Goal: Task Accomplishment & Management: Manage account settings

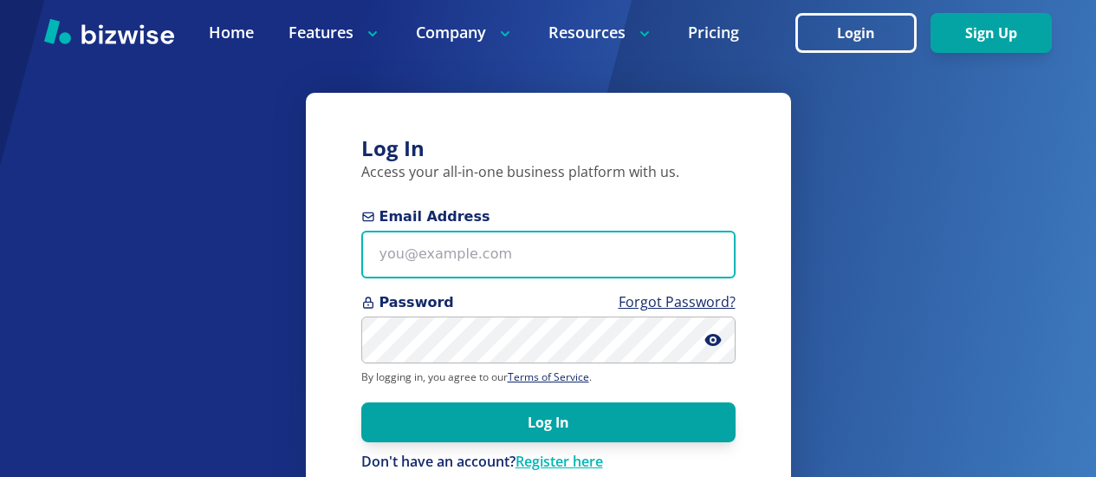
click at [382, 263] on input "Email Address" at bounding box center [548, 255] width 374 height 48
type input "[EMAIL_ADDRESS][PERSON_NAME][DOMAIN_NAME]"
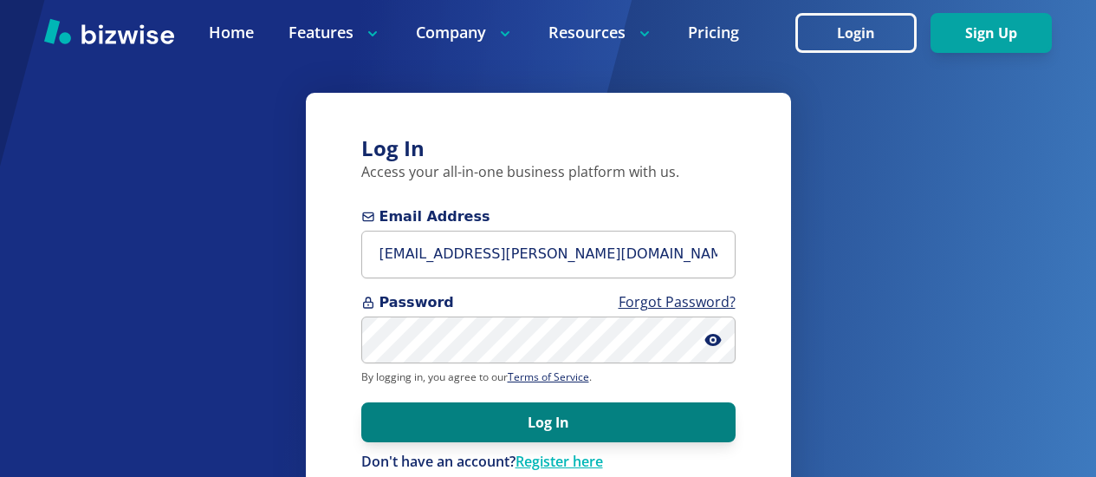
click at [429, 415] on button "Log In" at bounding box center [548, 422] width 374 height 40
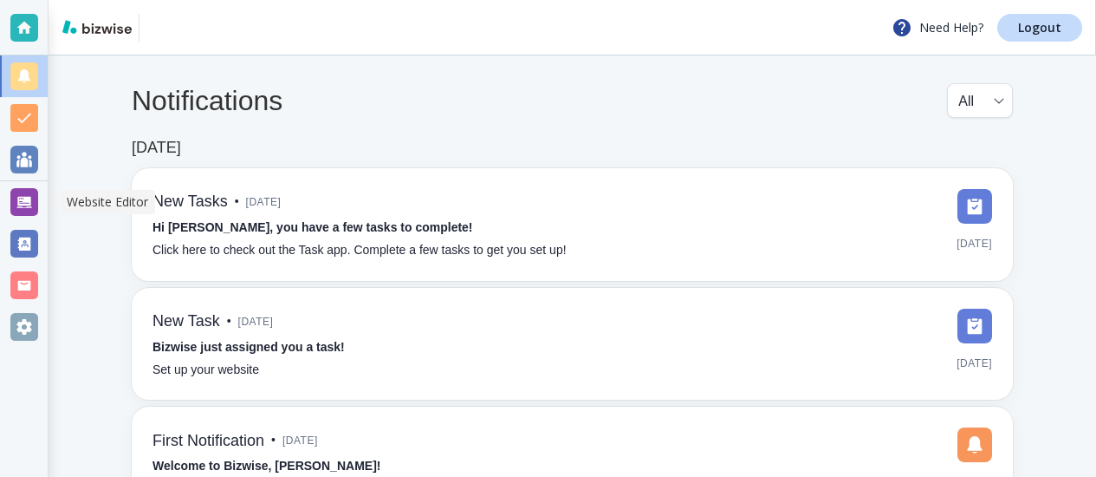
click at [29, 202] on div at bounding box center [24, 202] width 28 height 28
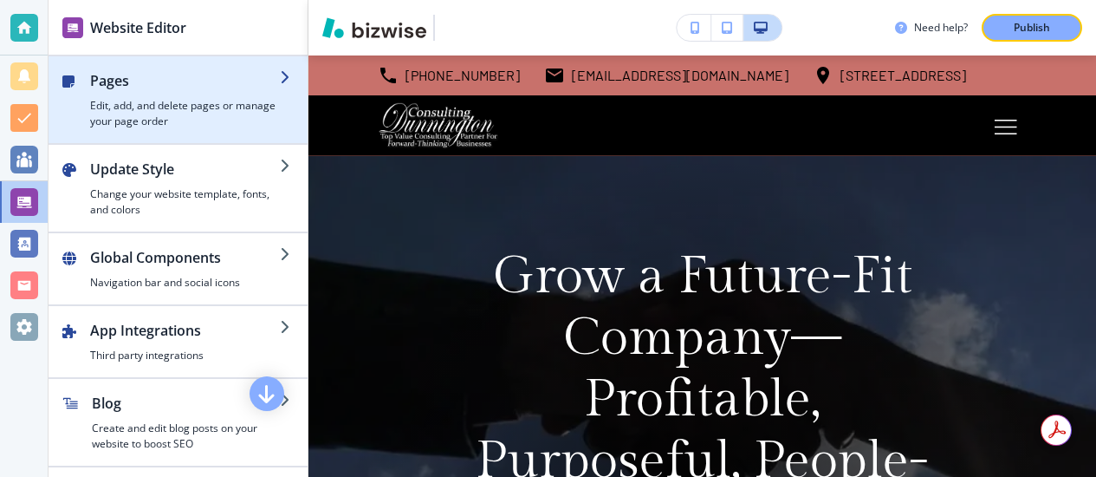
click at [92, 100] on h4 "Edit, add, and delete pages or manage your page order" at bounding box center [185, 113] width 190 height 31
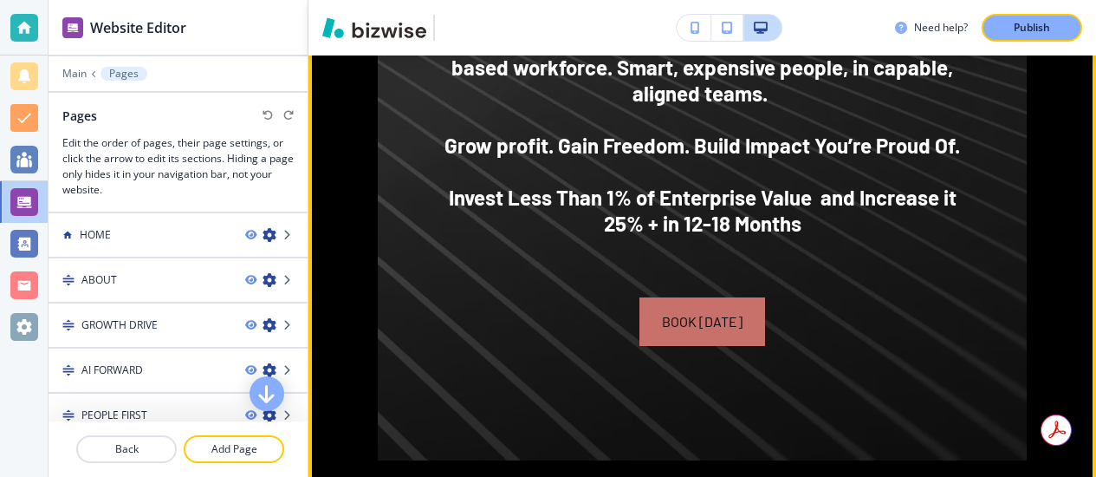
scroll to position [1748, 0]
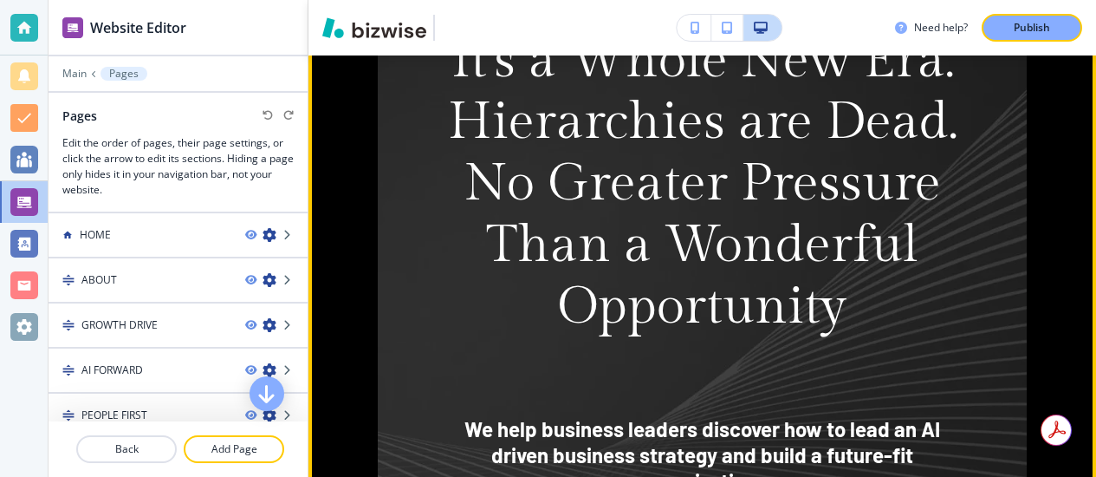
scroll to position [1244, 0]
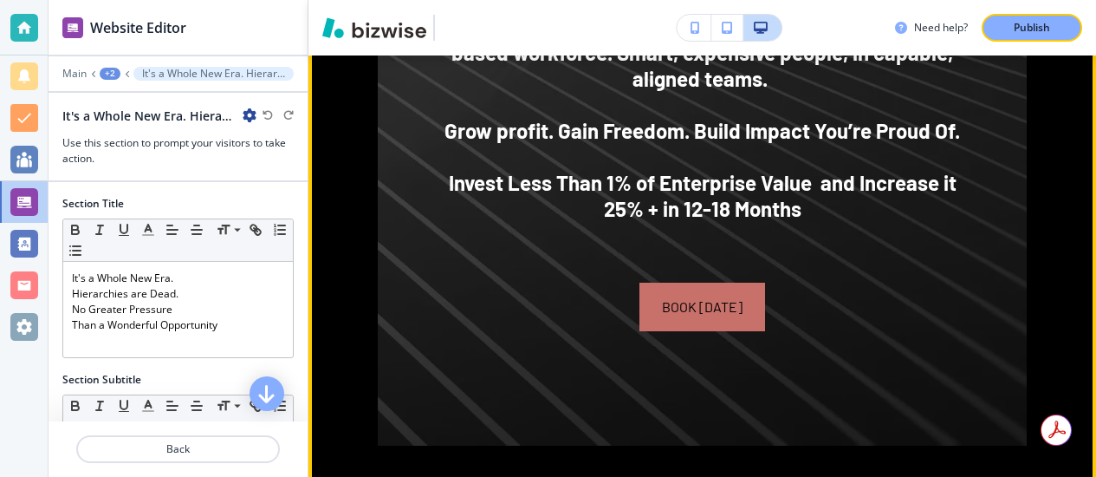
scroll to position [1757, 0]
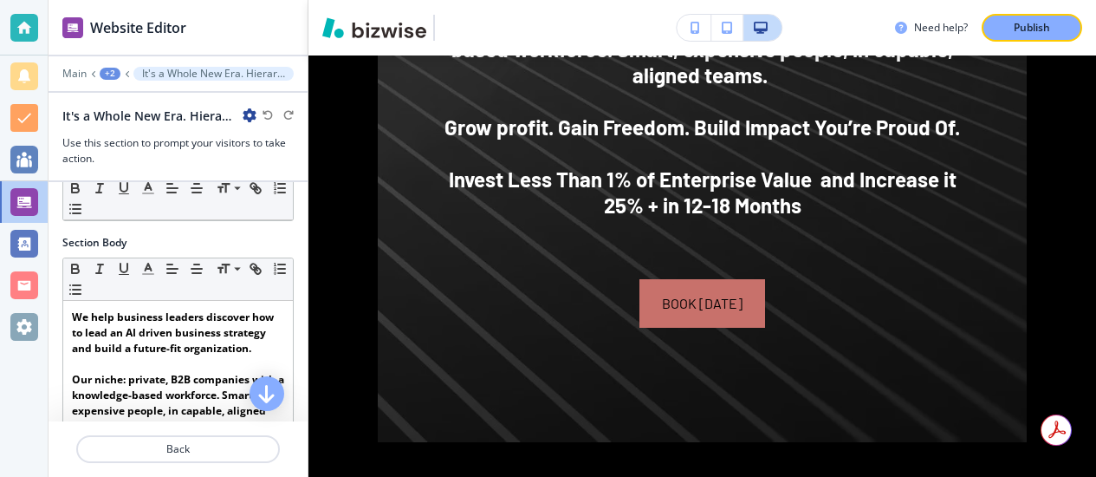
scroll to position [251, 0]
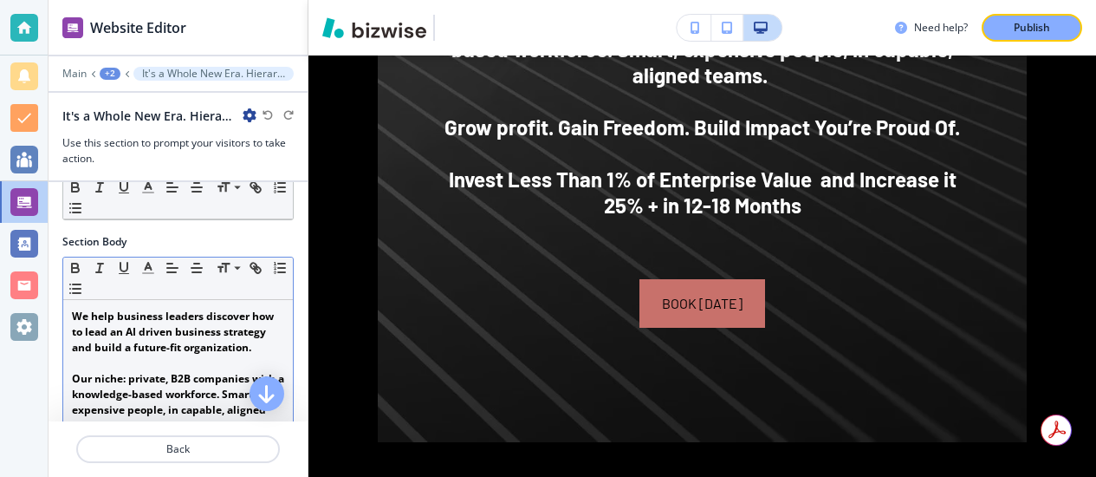
click at [205, 312] on strong "We help business leaders discover how to lead an AI driven business strategy an…" at bounding box center [174, 332] width 205 height 46
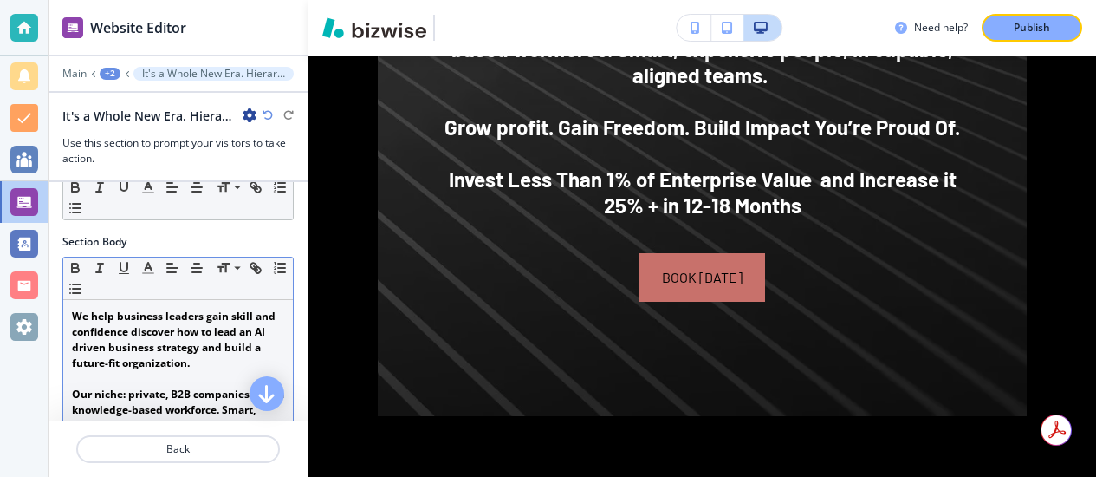
click at [240, 332] on strong "We help business leaders gain skill and confidence discover how to lead an AI d…" at bounding box center [175, 340] width 206 height 62
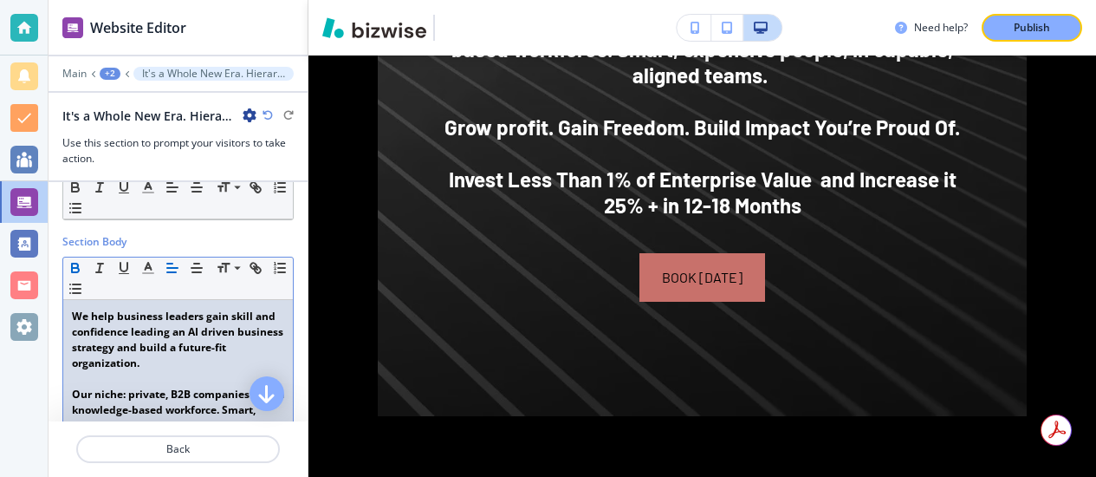
click at [167, 356] on p "We help business leaders gain skill and confidence leading an AI driven busines…" at bounding box center [178, 340] width 212 height 62
click at [167, 350] on strong "We help business leaders gain skill and confidence leading an AI driven busines…" at bounding box center [179, 340] width 214 height 62
click at [254, 322] on strong "We help business leaders gain skill and confidence leading an AI driven busines…" at bounding box center [179, 340] width 214 height 62
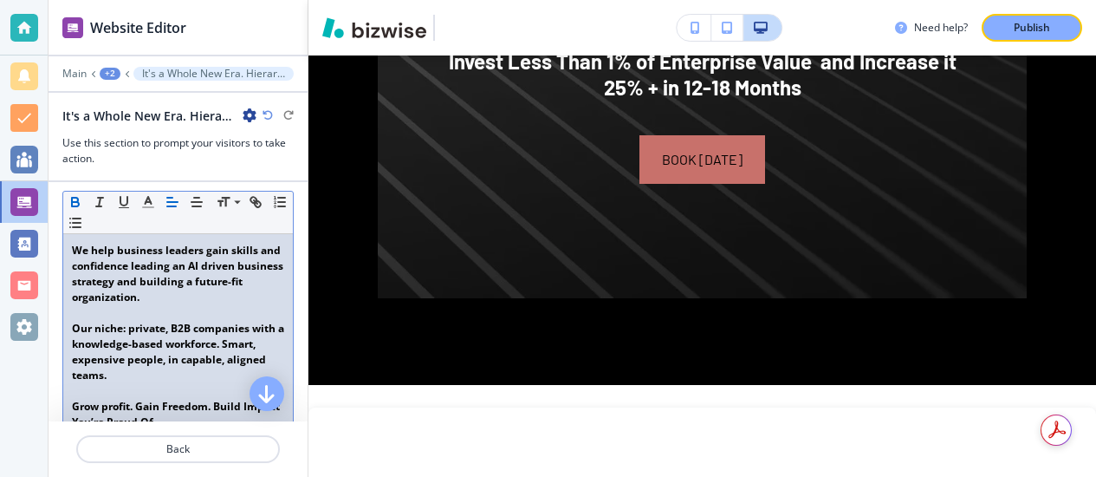
scroll to position [322, 0]
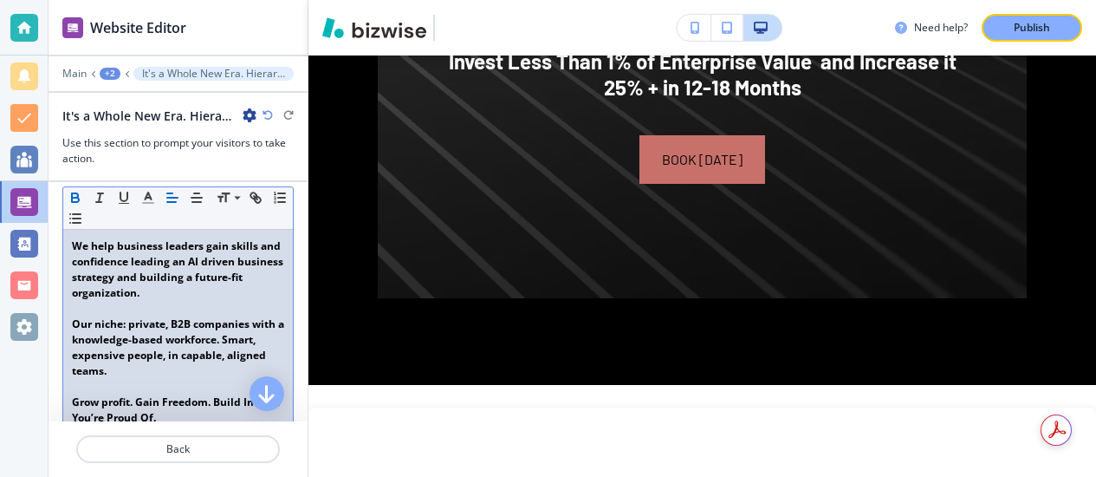
click at [117, 370] on p "﻿Our niche: private, B2B companies with a knowledge-based workforce. Smart, exp…" at bounding box center [178, 347] width 212 height 62
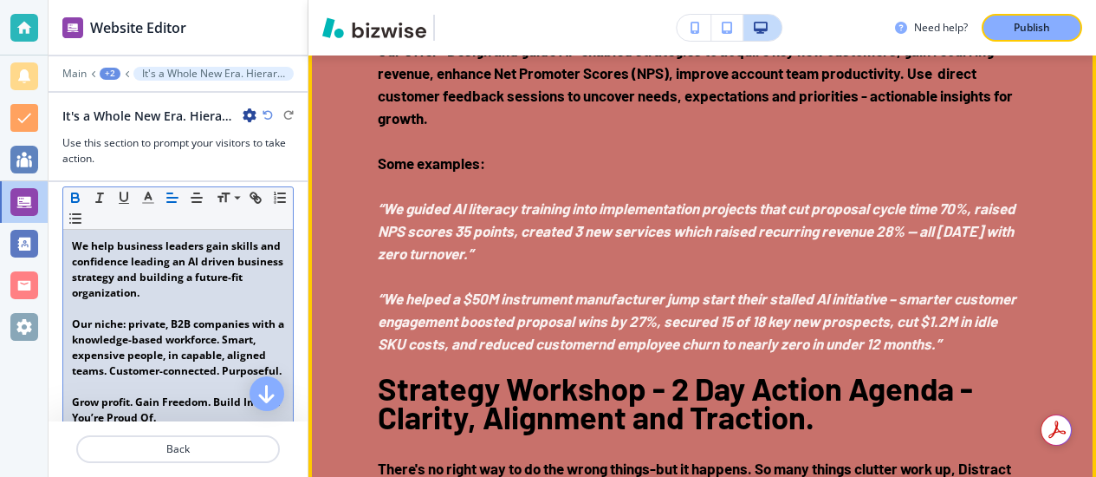
scroll to position [2913, 0]
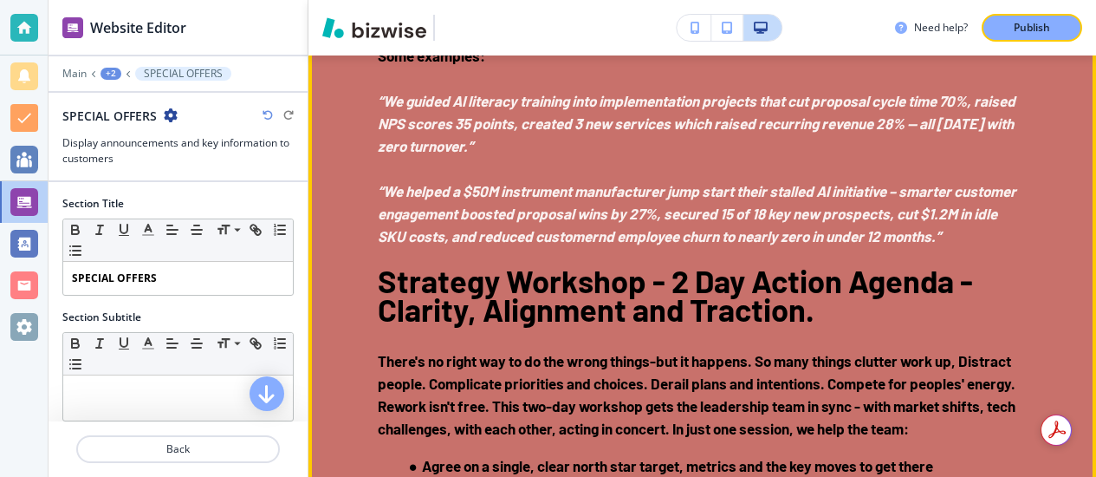
scroll to position [3024, 0]
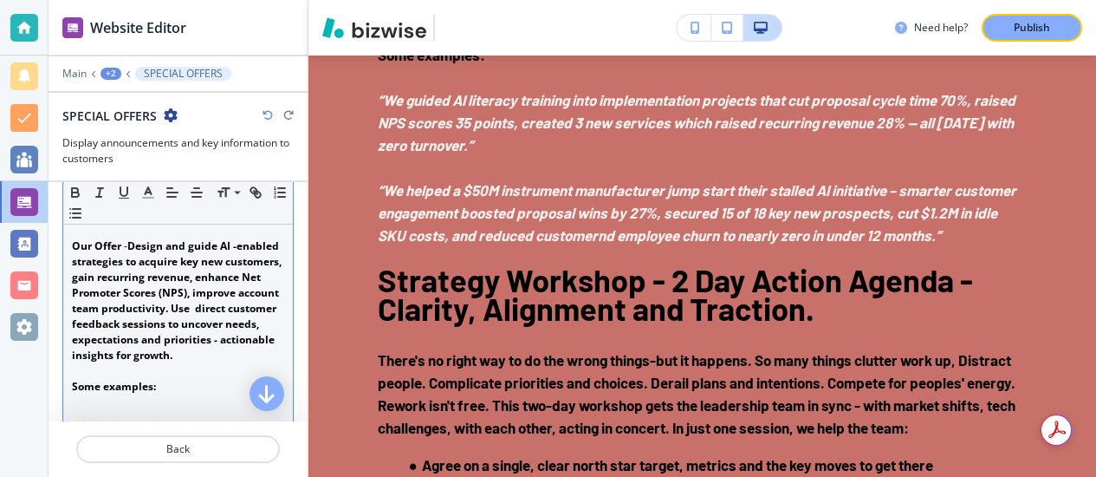
scroll to position [361, 0]
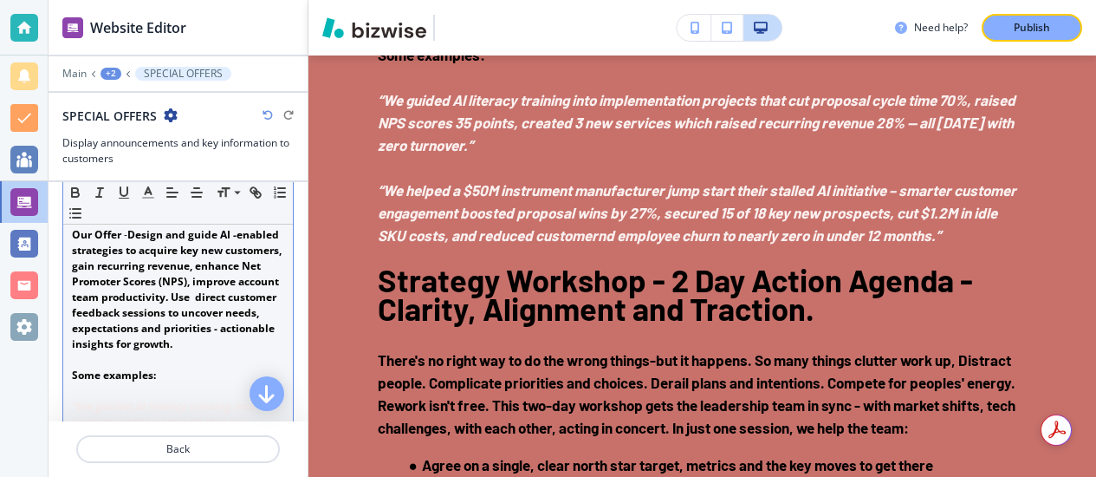
click at [175, 367] on p at bounding box center [178, 360] width 212 height 16
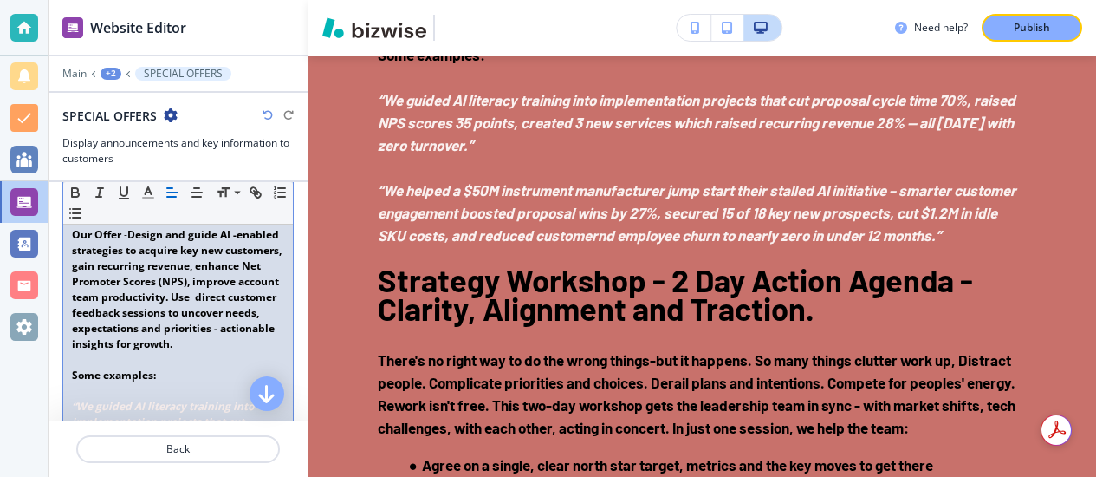
click at [166, 351] on strong "Design and guide AI -enabled strategies to acquire key new customers, gain recu…" at bounding box center [178, 289] width 212 height 124
click at [249, 333] on strong "Design and guide AI -enabled strategies to acquire key new customers, gain recu…" at bounding box center [178, 289] width 212 height 124
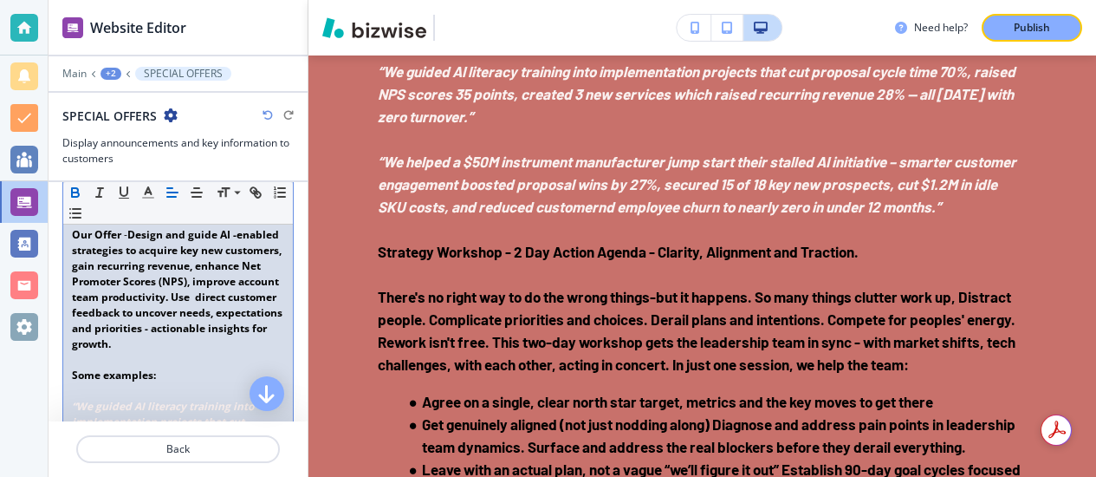
click at [226, 351] on strong "Design and guide AI -enabled strategies to acquire key new customers, gain recu…" at bounding box center [178, 289] width 213 height 124
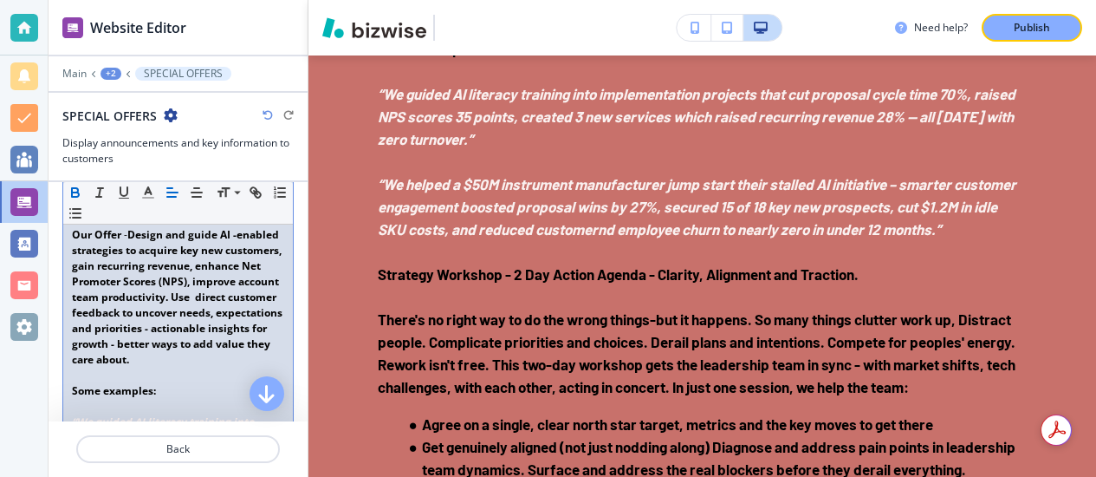
click at [263, 317] on strong "Design and guide AI -enabled strategies to acquire key new customers, gain recu…" at bounding box center [178, 297] width 213 height 140
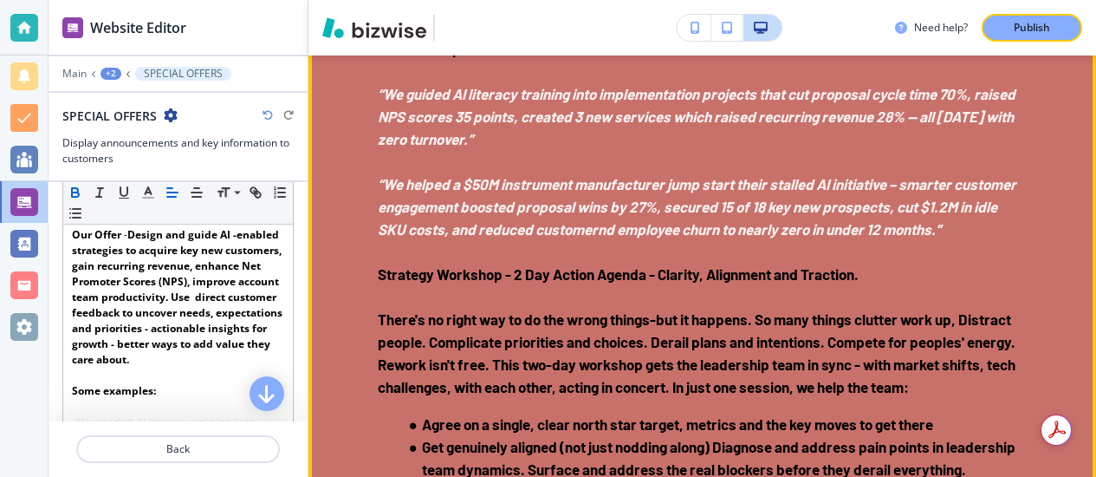
drag, startPoint x: 371, startPoint y: 170, endPoint x: 657, endPoint y: 174, distance: 286.0
click at [657, 174] on div "SPECIAL OFFERS Grow : Customer Acquisition & Retention You can't cut your way t…" at bounding box center [703, 447] width 788 height 1439
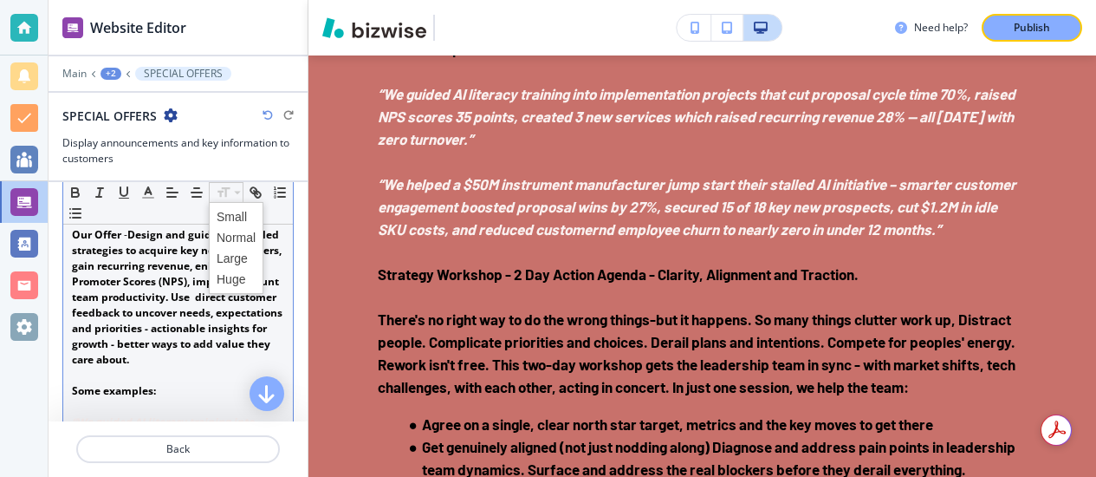
click at [230, 192] on icon at bounding box center [237, 193] width 21 height 16
click at [231, 277] on span at bounding box center [236, 279] width 39 height 21
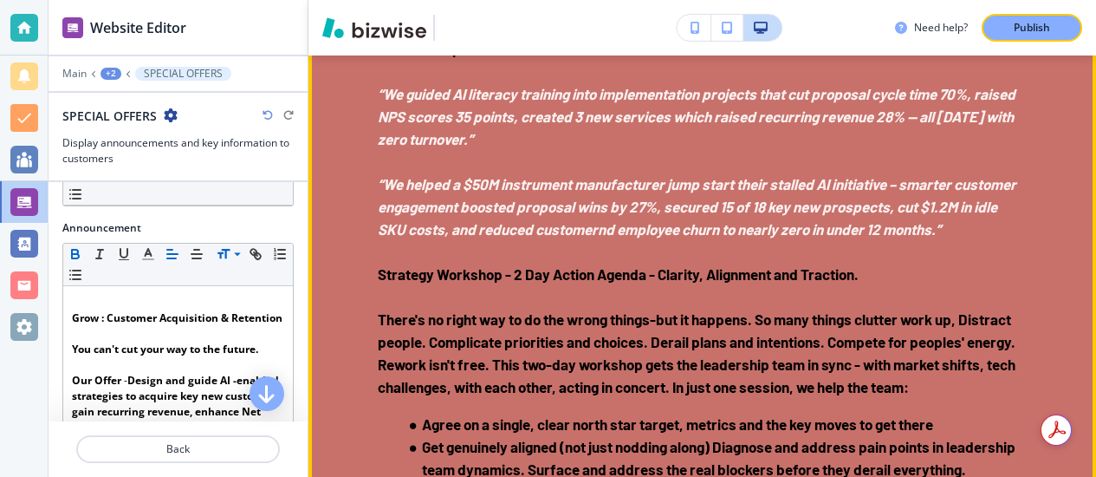
drag, startPoint x: 380, startPoint y: 175, endPoint x: 659, endPoint y: 184, distance: 280.0
click at [659, 184] on h6 "Grow : Customer Acquisition & Retention You can't cut your way to the future. ﻿…" at bounding box center [702, 472] width 649 height 1321
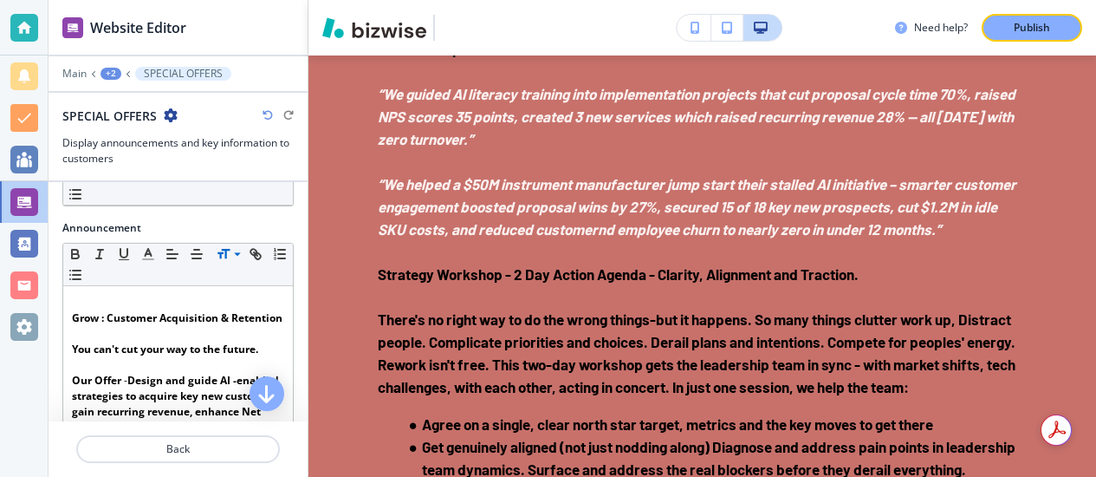
click at [234, 248] on icon at bounding box center [237, 254] width 21 height 16
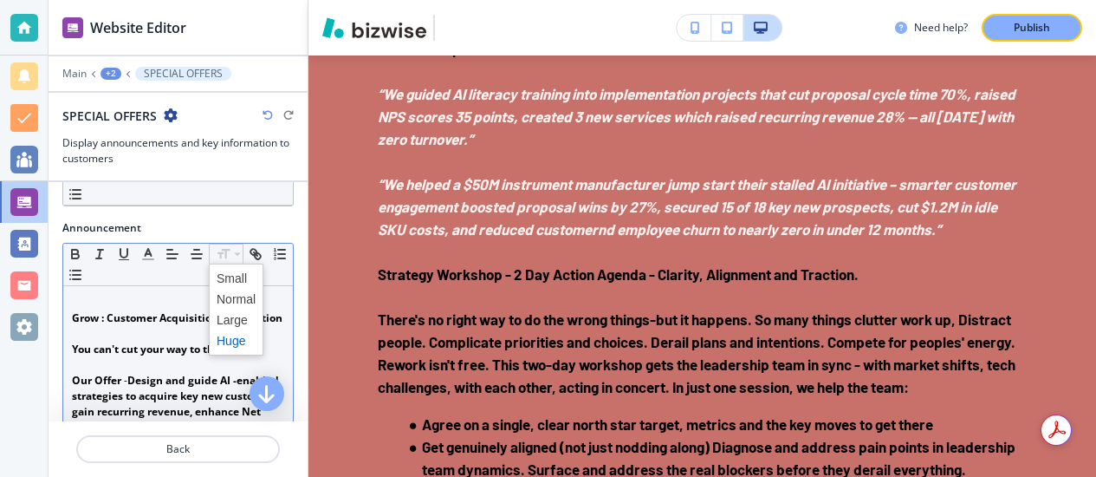
click at [229, 335] on span at bounding box center [236, 340] width 39 height 21
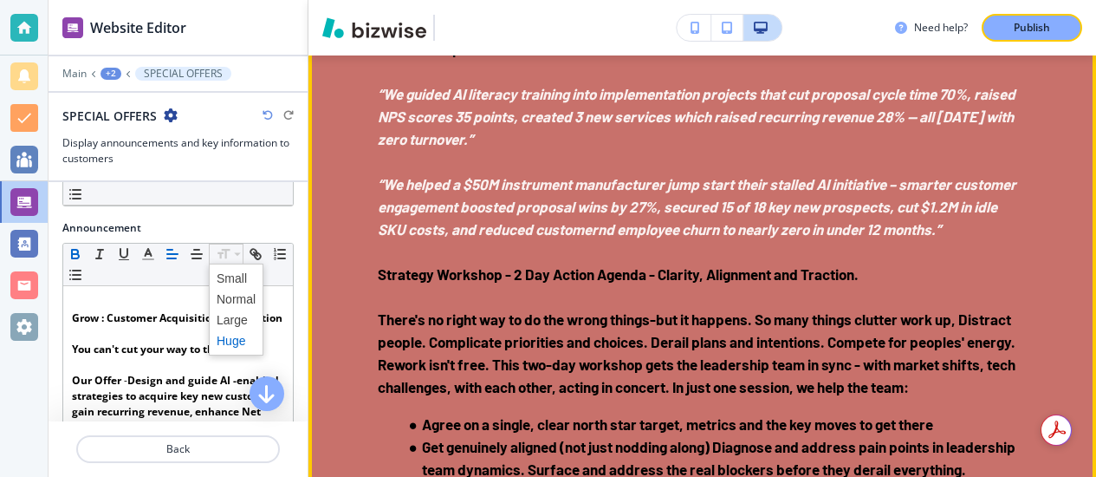
click at [353, 208] on div "SPECIAL OFFERS Grow : Customer Acquisition & Retention You can't cut your way t…" at bounding box center [703, 447] width 788 height 1439
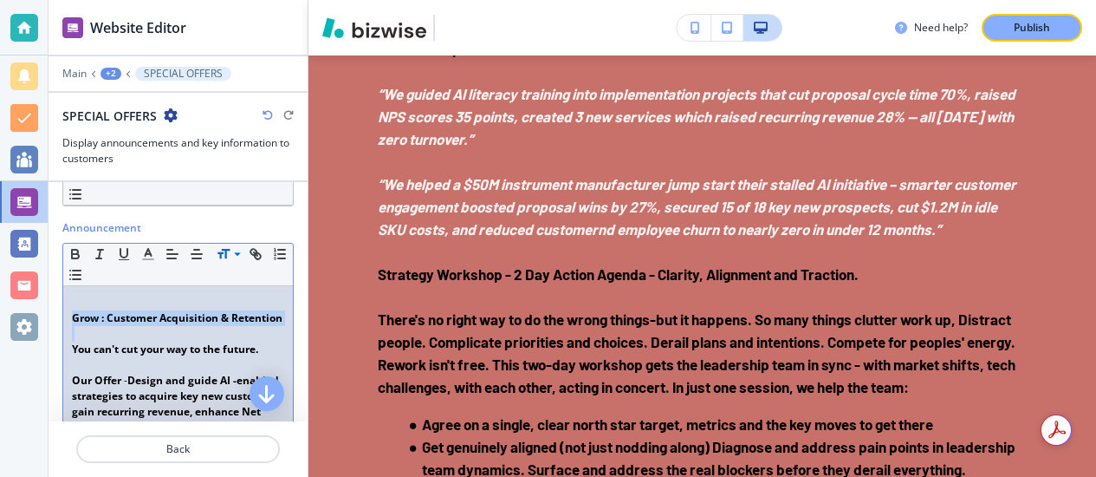
drag, startPoint x: 73, startPoint y: 315, endPoint x: 148, endPoint y: 341, distance: 80.0
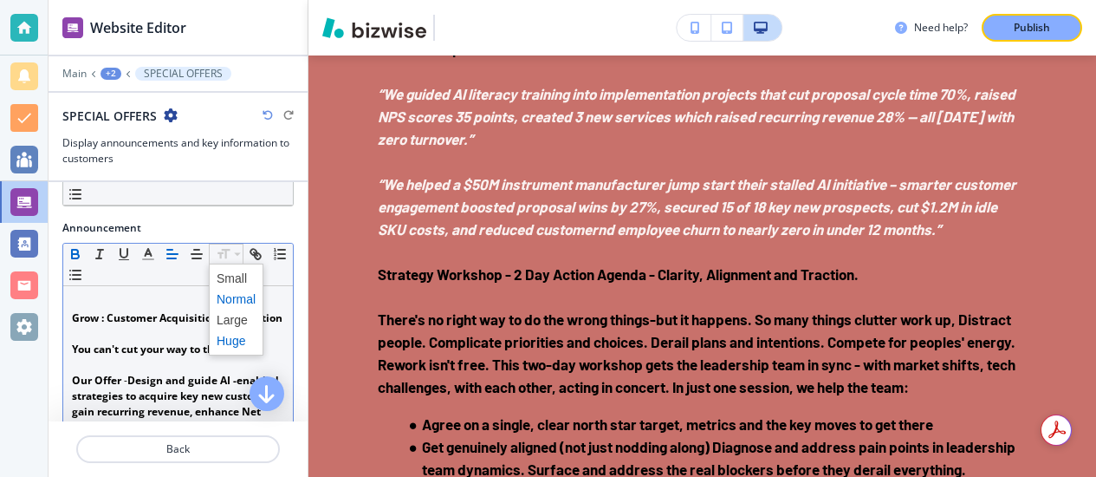
click at [228, 337] on span at bounding box center [236, 340] width 39 height 21
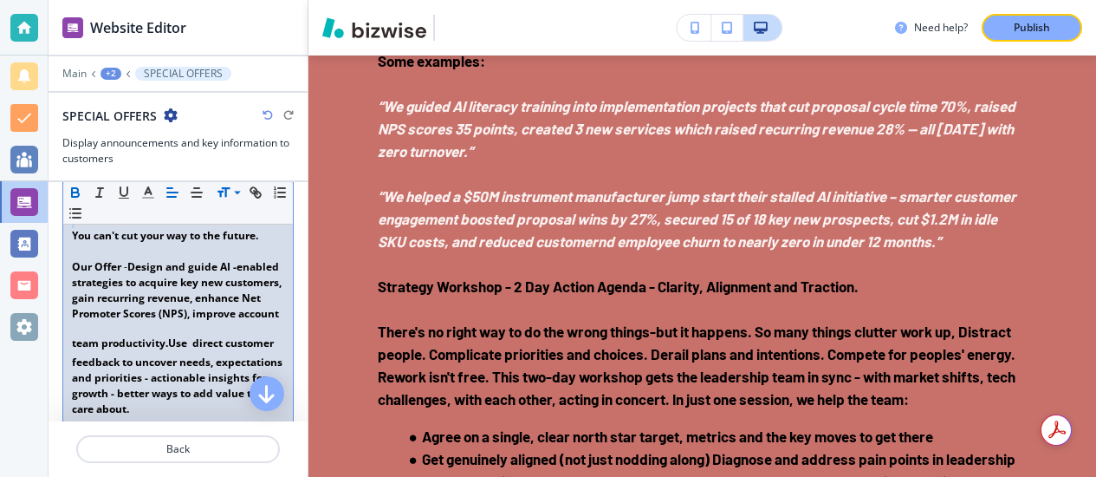
scroll to position [431, 0]
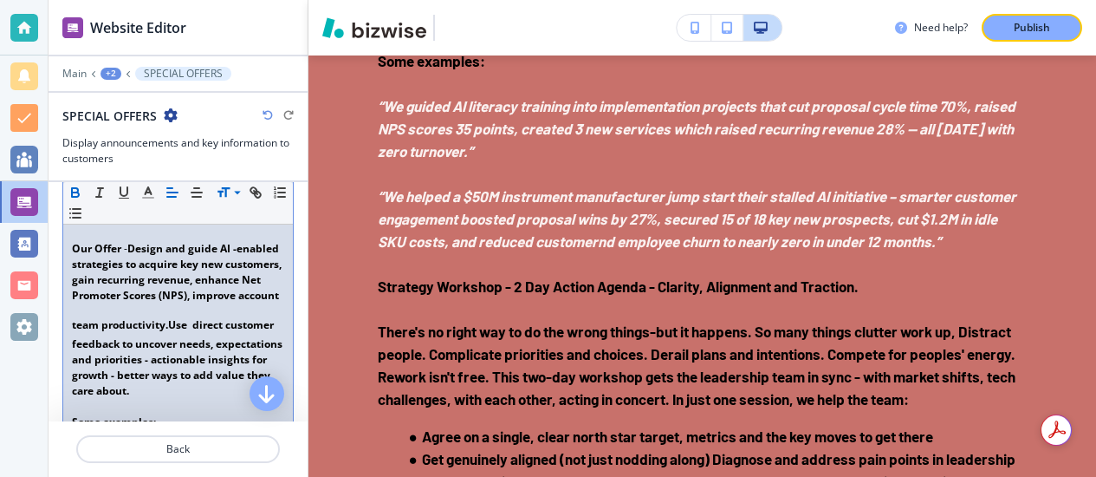
click at [166, 291] on strong "Design and guide AI -enabled strategies to acquire key new customers, gain recu…" at bounding box center [178, 286] width 212 height 91
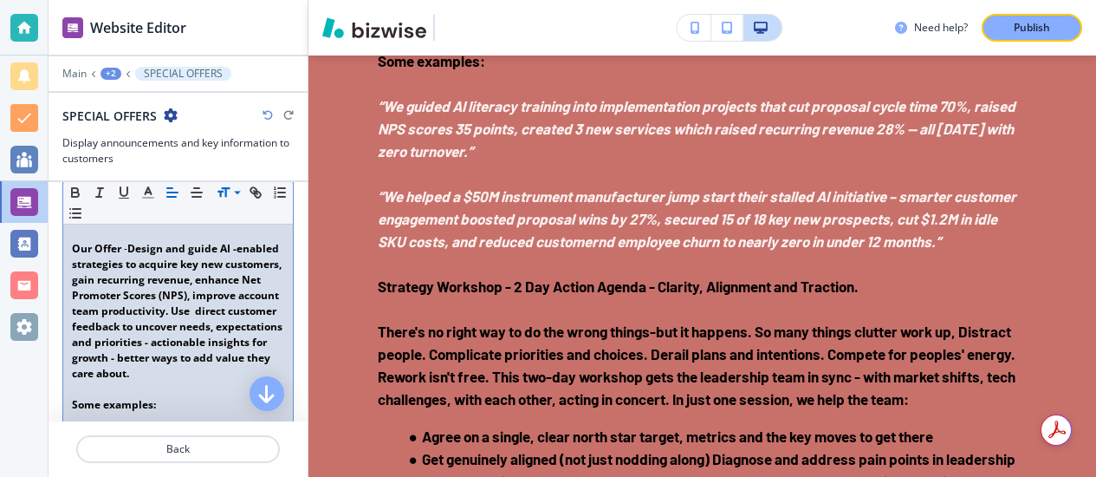
click at [265, 315] on strong "Design and guide AI -enabled strategies to acquire key new customers, gain recu…" at bounding box center [178, 311] width 213 height 140
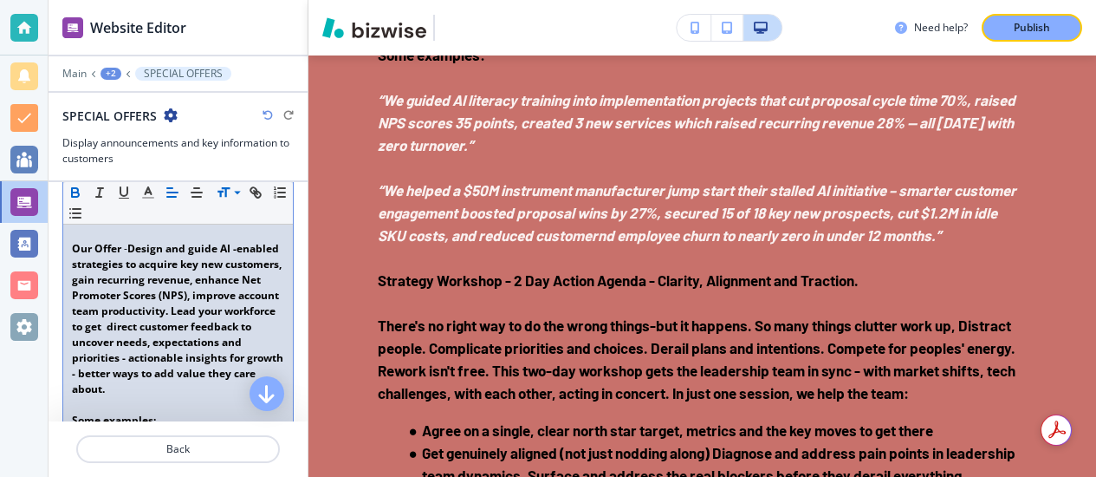
click at [185, 341] on strong "Design and guide AI -enabled strategies to acquire key new customers, gain recu…" at bounding box center [179, 318] width 214 height 155
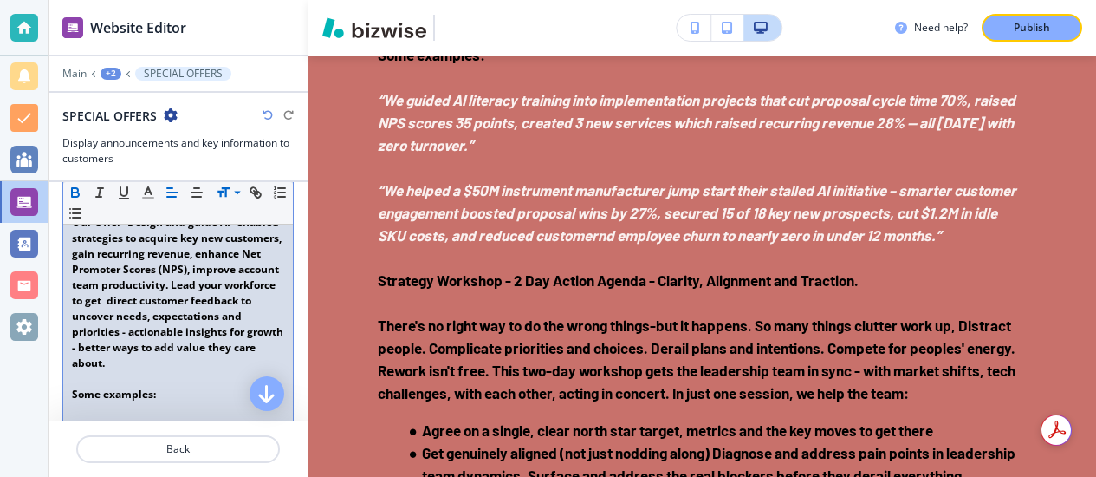
scroll to position [467, 0]
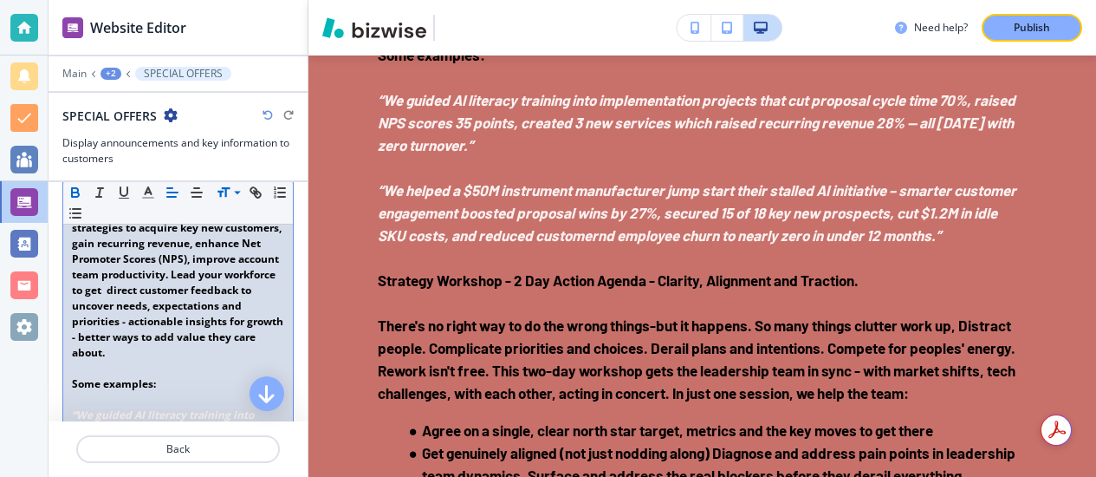
click at [194, 363] on p at bounding box center [178, 369] width 212 height 16
click at [189, 357] on p "﻿Our Offer - Design and guide AI -enabled strategies to acquire key new custome…" at bounding box center [178, 283] width 212 height 156
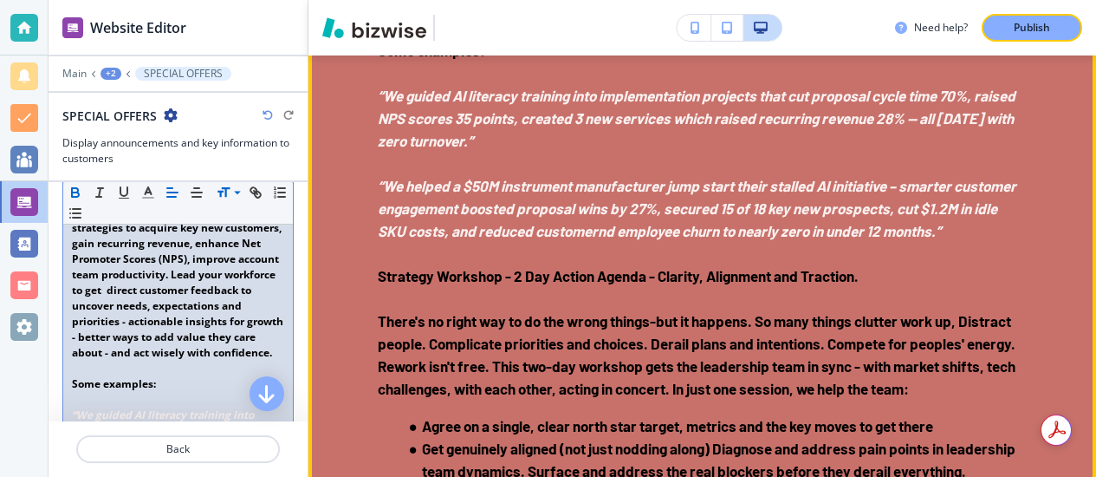
scroll to position [3068, 0]
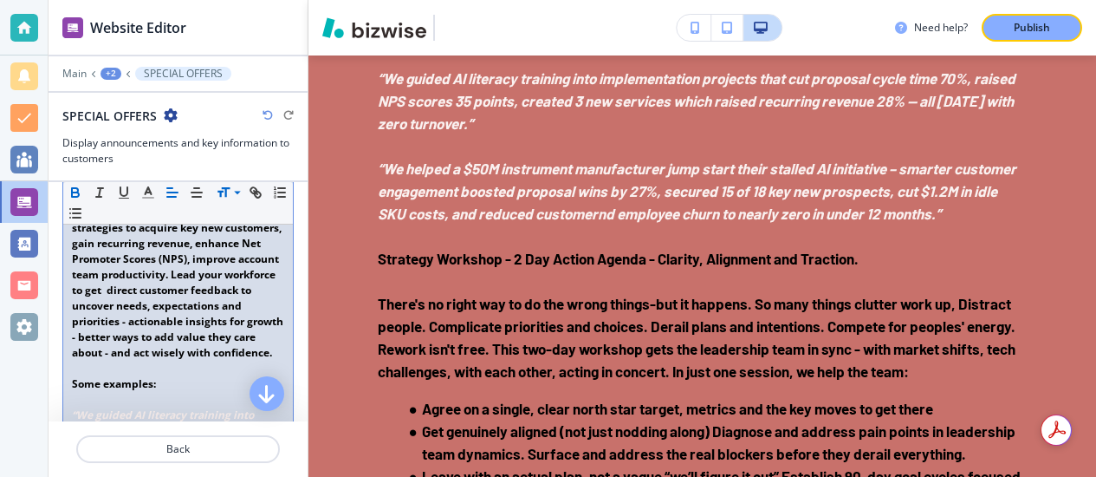
click at [218, 296] on p "﻿Our Offer - Design and guide AI -enabled strategies to acquire key new custome…" at bounding box center [178, 283] width 212 height 156
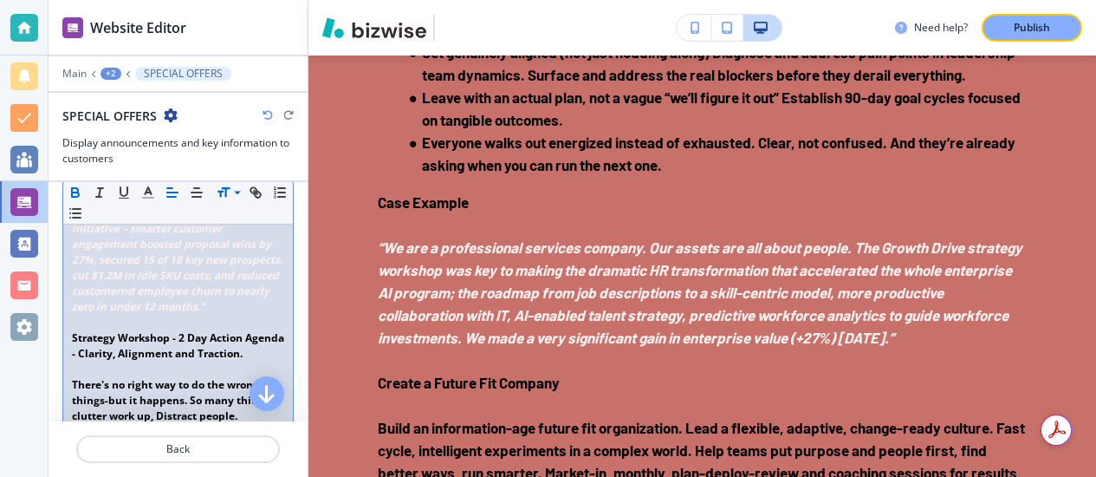
scroll to position [809, 0]
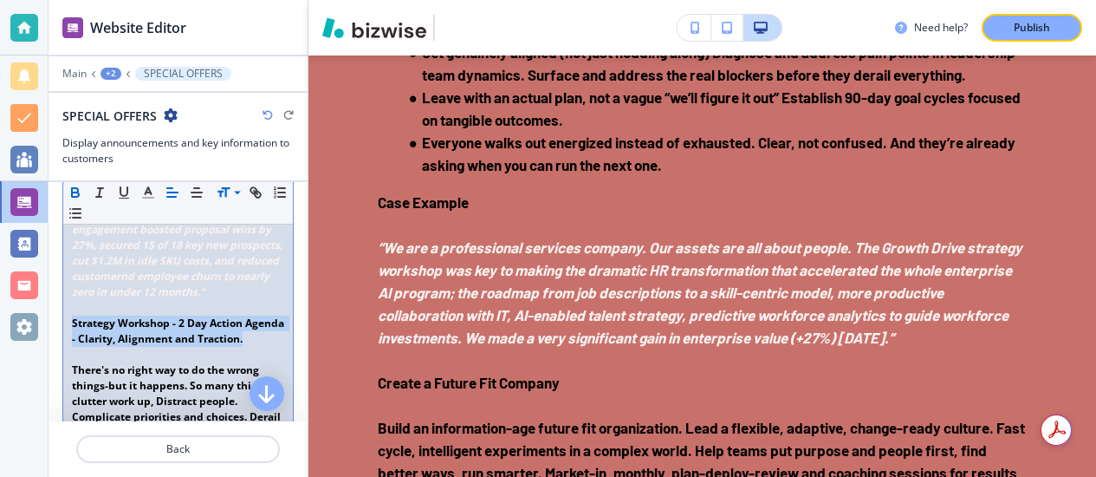
drag, startPoint x: 67, startPoint y: 357, endPoint x: 126, endPoint y: 380, distance: 63.4
click at [126, 380] on div "Grow : Customer Acquisition & Retention You can't cut your way to the future. ﻿…" at bounding box center [178, 476] width 230 height 1568
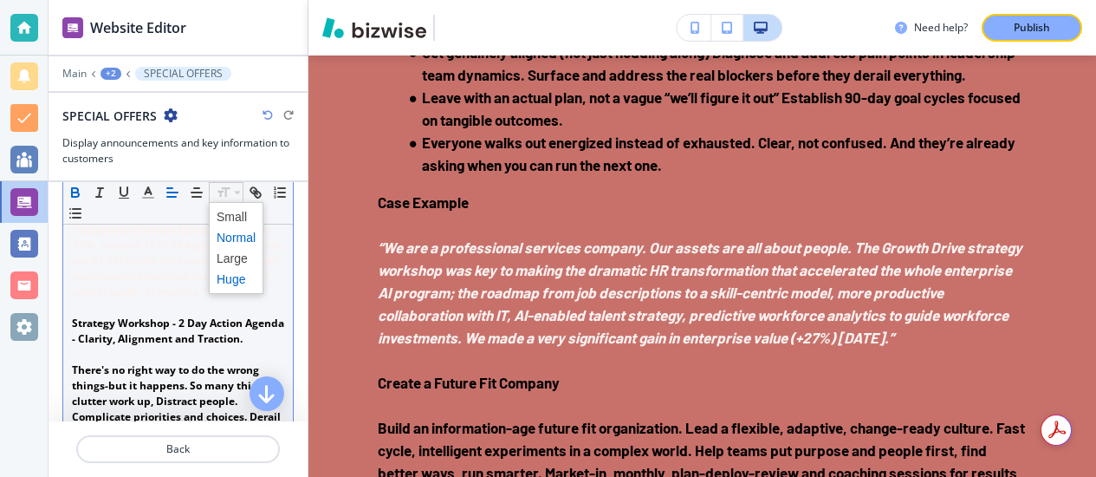
click at [236, 272] on span at bounding box center [236, 279] width 39 height 21
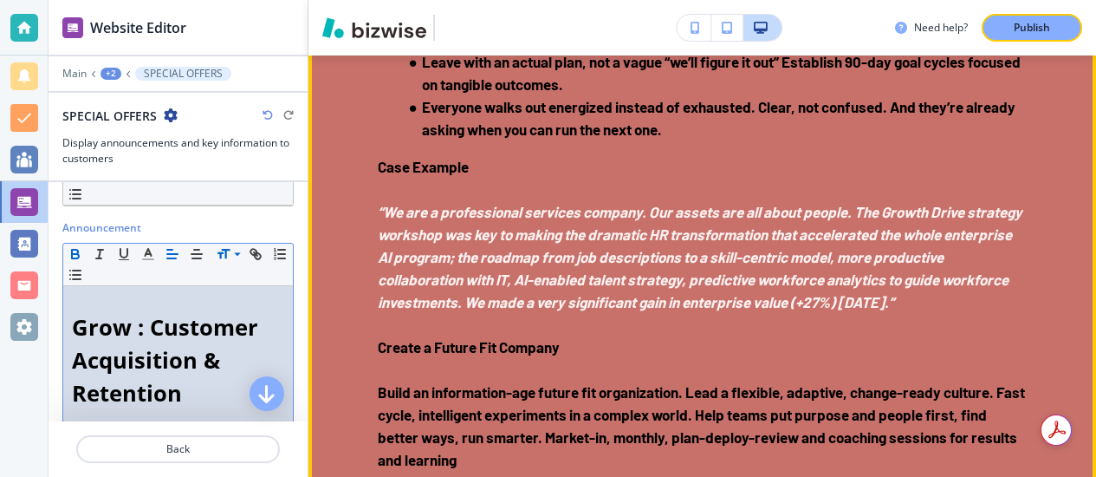
scroll to position [3497, 0]
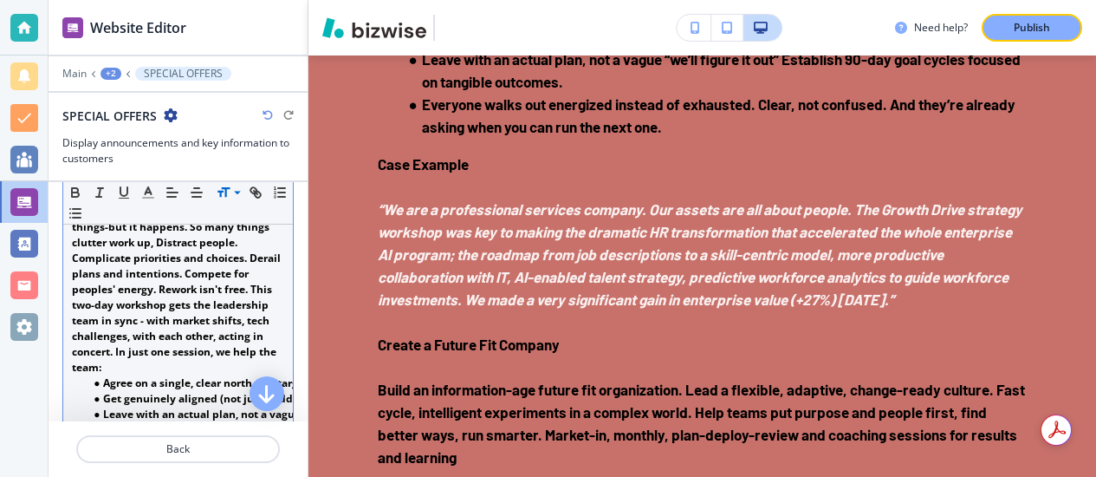
scroll to position [1094, 0]
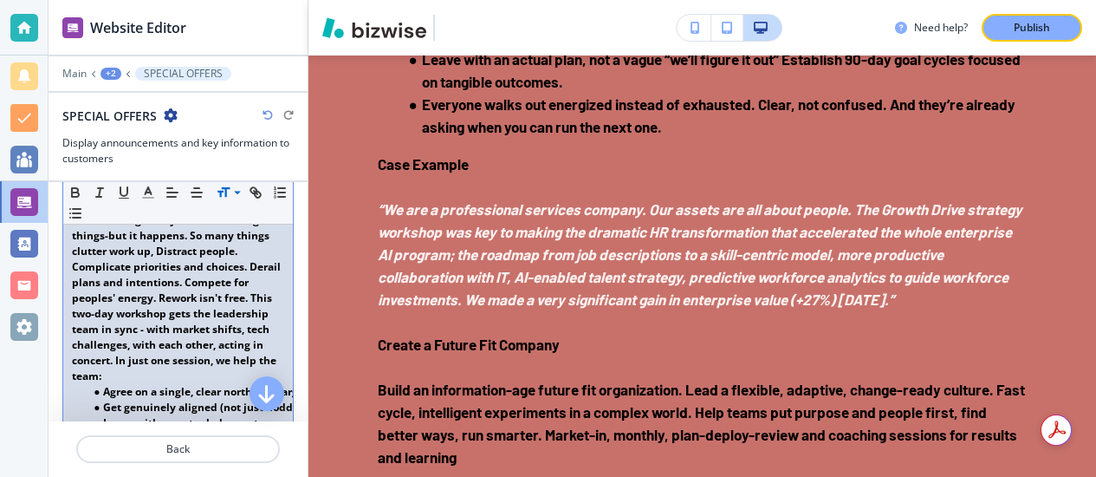
click at [203, 267] on strong "There's no right way to do the wrong things-but it happens. So many things clut…" at bounding box center [177, 297] width 211 height 171
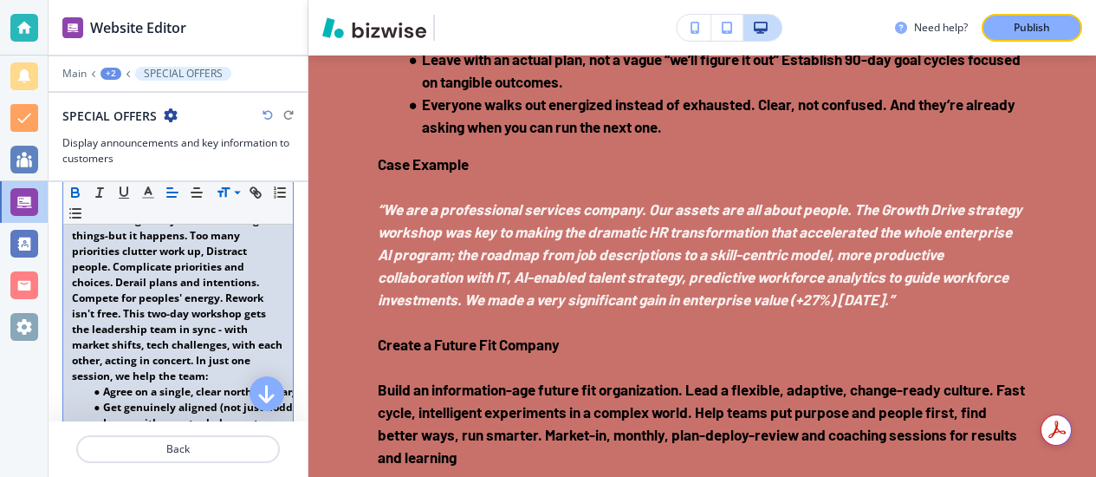
click at [110, 310] on strong "There's no right way to do the wrong things-but it happens. Too many priorities…" at bounding box center [178, 297] width 213 height 171
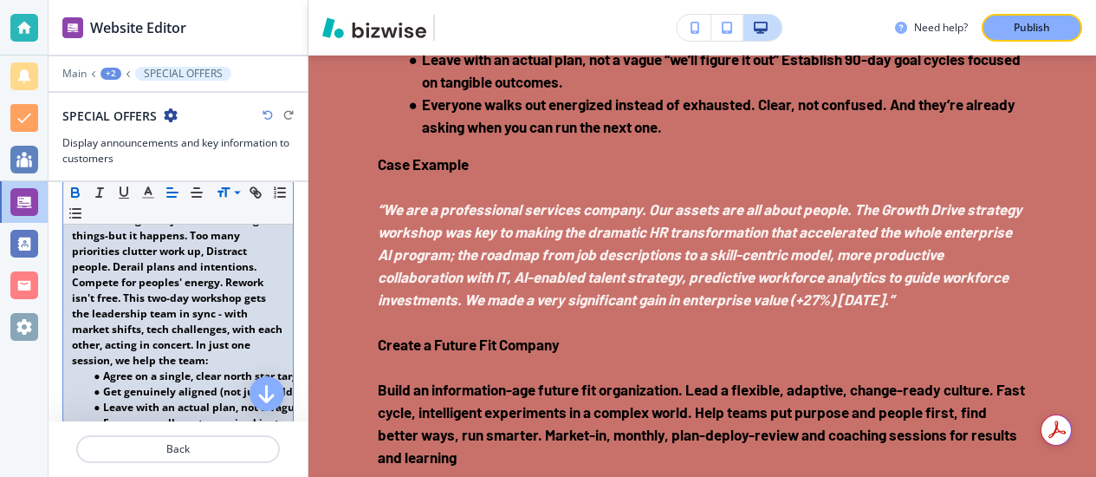
click at [243, 270] on p "There's no right way to do the wrong things-but it happens. Too many priorities…" at bounding box center [178, 290] width 212 height 156
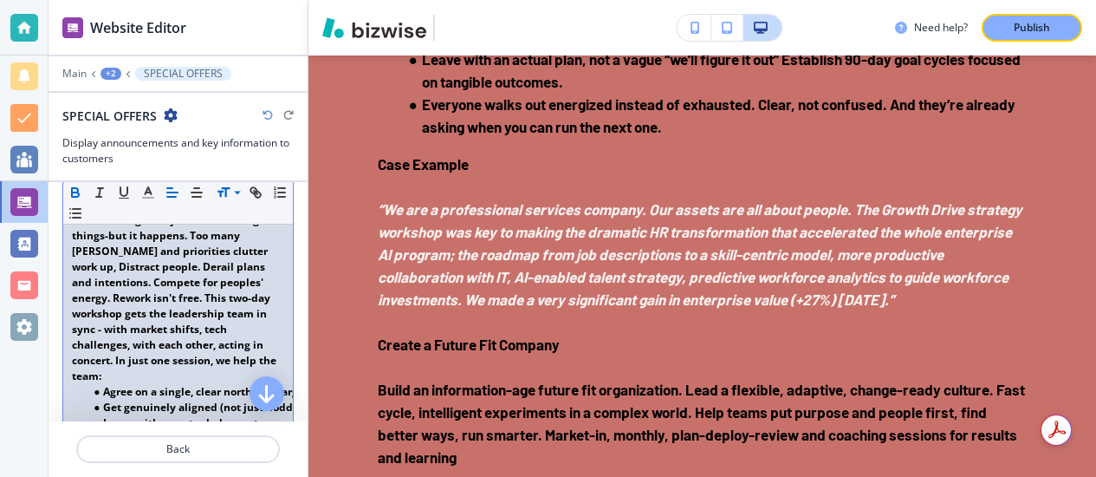
click at [144, 295] on strong "There's no right way to do the wrong things-but it happens. Too many [PERSON_NA…" at bounding box center [175, 297] width 207 height 171
click at [72, 335] on p "There's no right way to do the wrong things-but it happens. Too many [PERSON_NA…" at bounding box center [178, 298] width 212 height 172
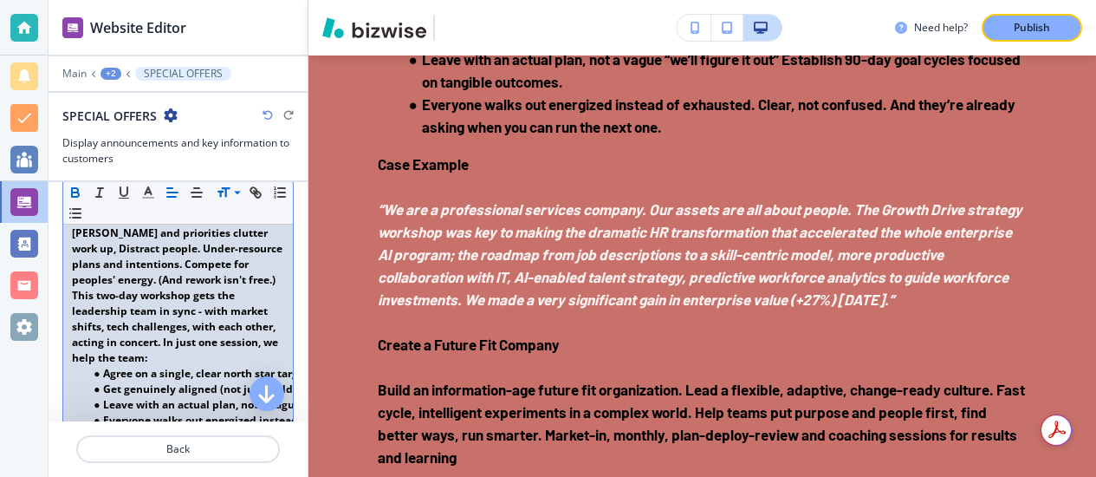
scroll to position [1123, 0]
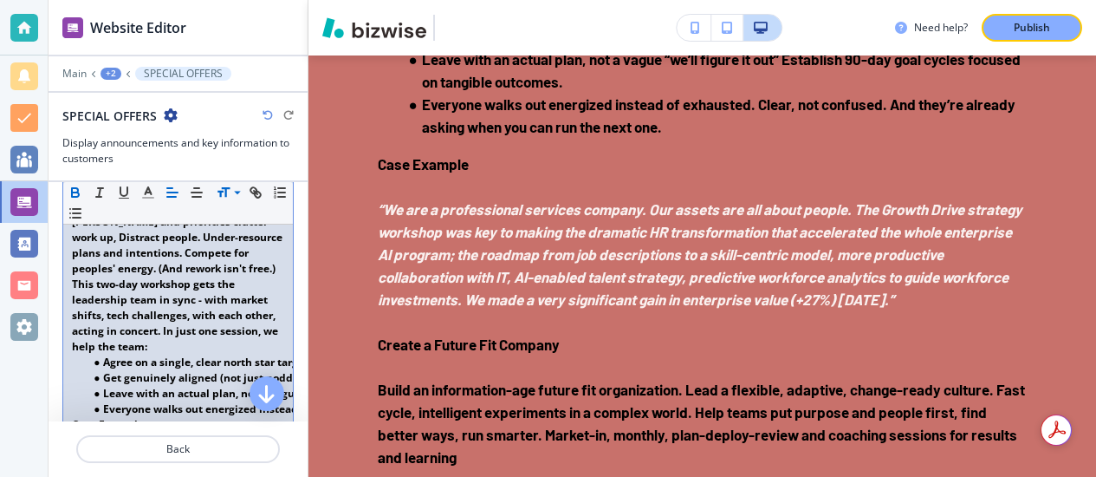
click at [154, 309] on strong "There's no right way to do the wrong things-but it happens. Too many [PERSON_NA…" at bounding box center [178, 268] width 213 height 171
click at [153, 343] on strong "There's no right way to do the wrong things-but it happens. Too many [PERSON_NA…" at bounding box center [178, 268] width 213 height 171
click at [257, 317] on strong "There's no right way to do the wrong things-but it happens. Too many [PERSON_NA…" at bounding box center [178, 268] width 213 height 171
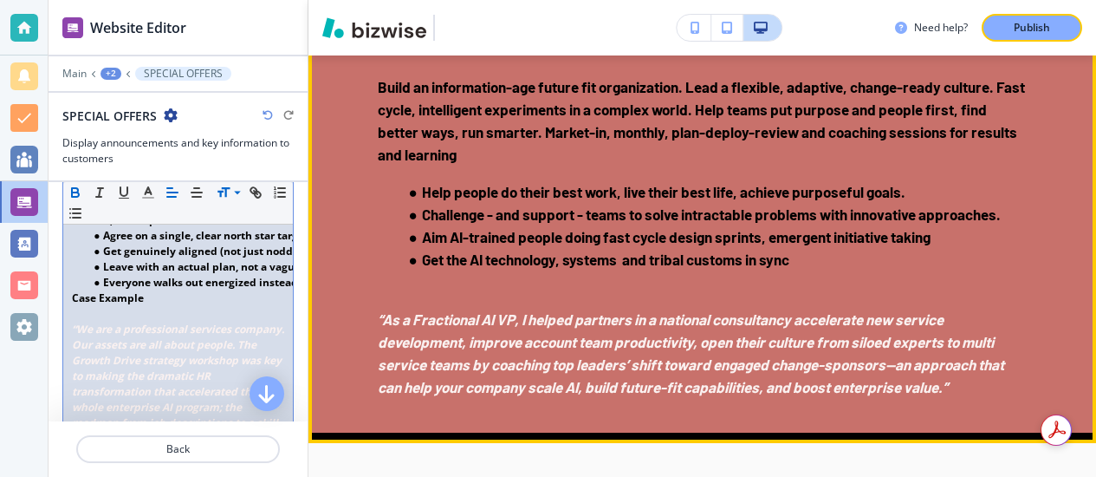
scroll to position [3836, 0]
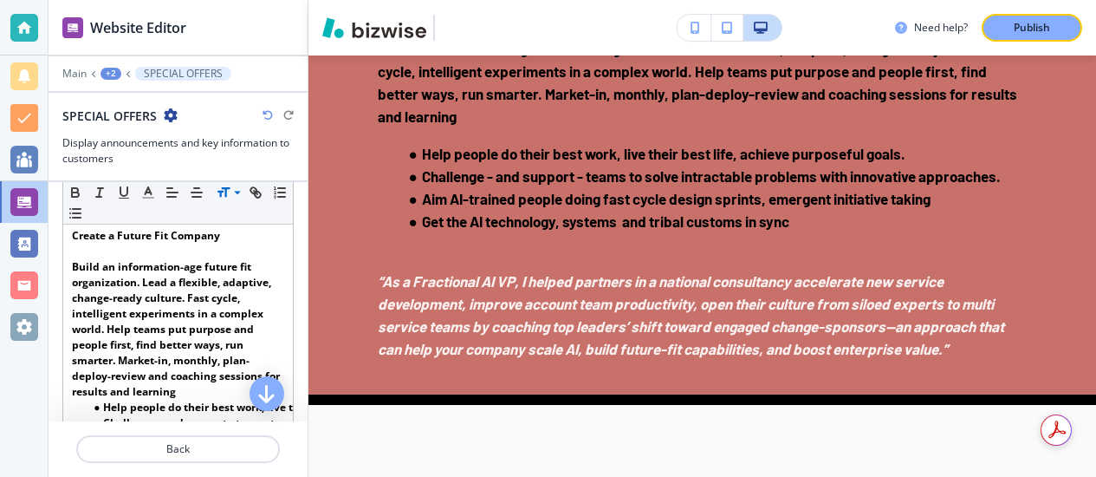
scroll to position [1559, 0]
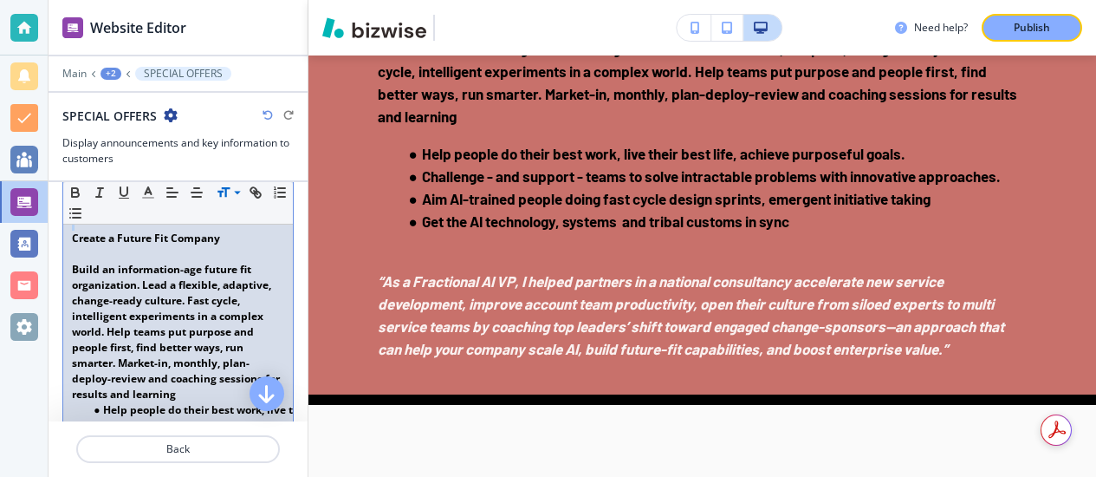
drag, startPoint x: 75, startPoint y: 283, endPoint x: 205, endPoint y: 270, distance: 130.6
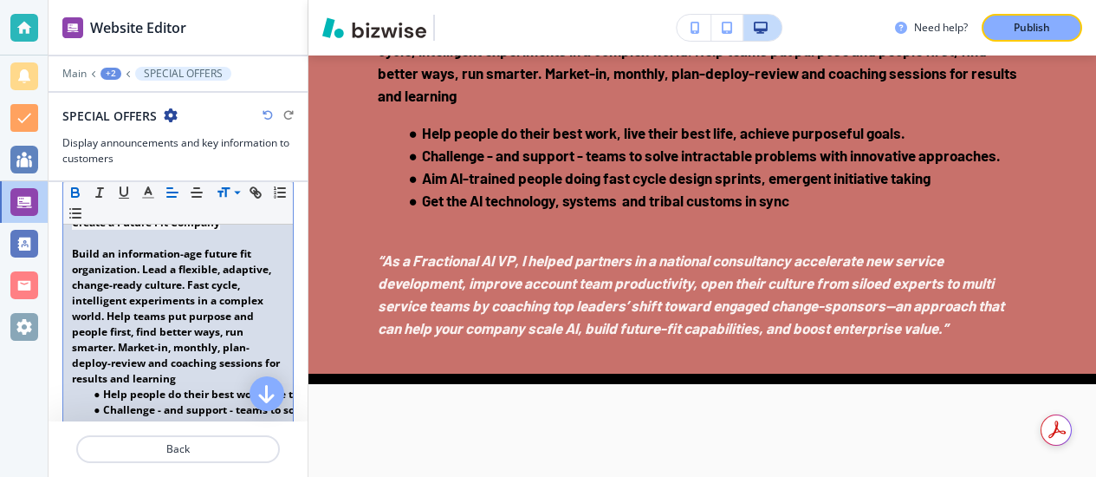
click at [116, 230] on strong "Create a Future Fit Company" at bounding box center [146, 222] width 148 height 15
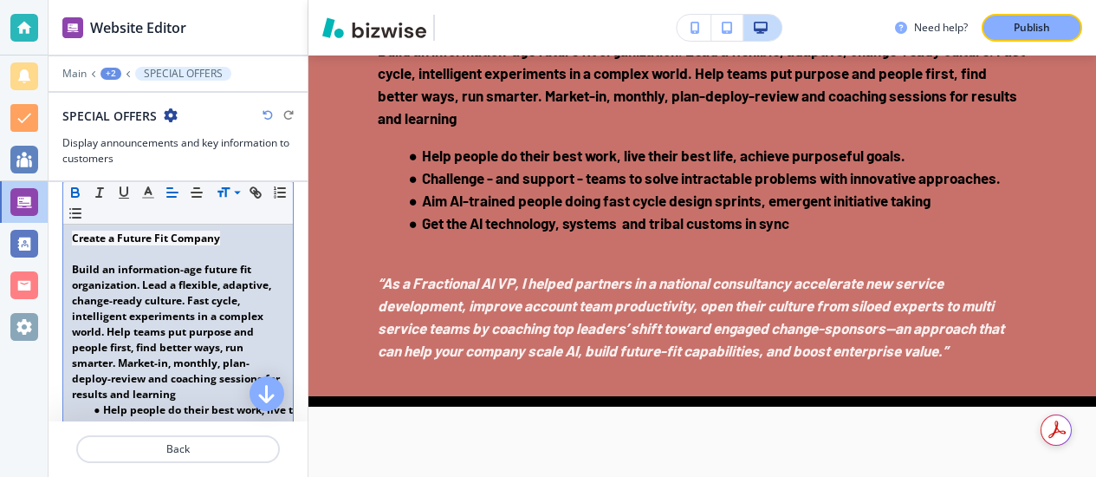
drag, startPoint x: 70, startPoint y: 270, endPoint x: 153, endPoint y: 260, distance: 83.0
drag, startPoint x: 72, startPoint y: 287, endPoint x: 227, endPoint y: 289, distance: 155.1
click at [220, 245] on strong "Create a Future Fit Company" at bounding box center [146, 238] width 148 height 15
click at [232, 276] on span at bounding box center [236, 279] width 39 height 21
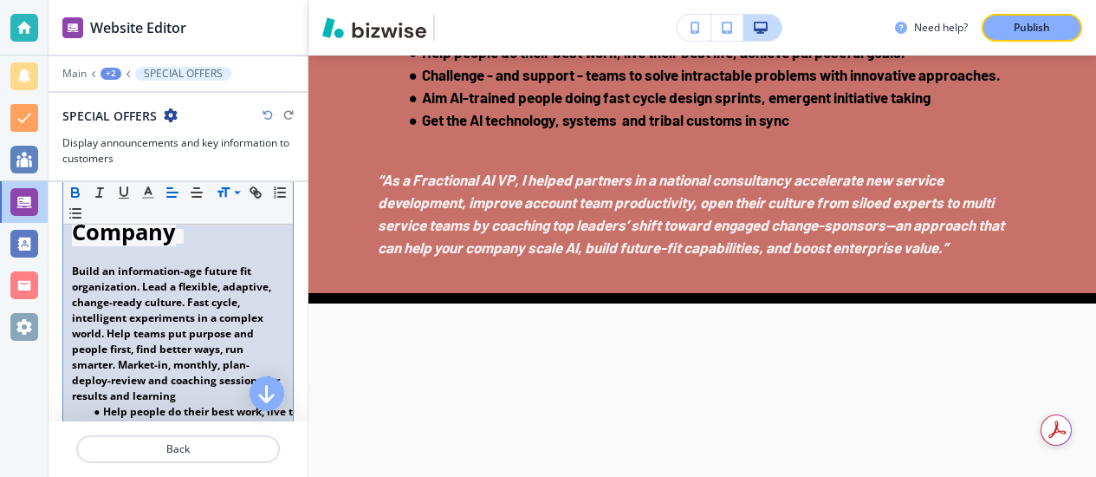
scroll to position [1611, 0]
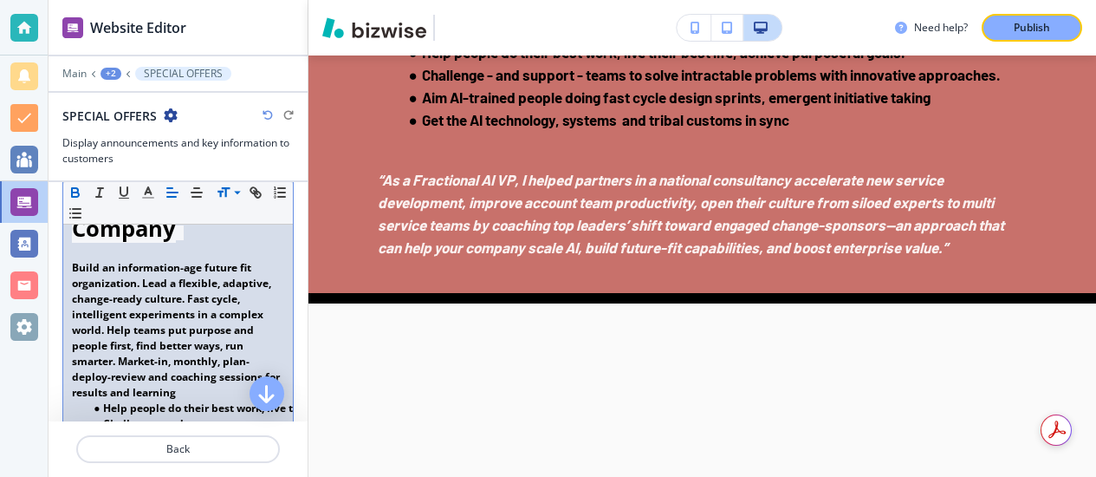
click at [218, 245] on p "Create a Future Fit Company" at bounding box center [178, 212] width 212 height 67
click at [228, 277] on span at bounding box center [236, 279] width 39 height 21
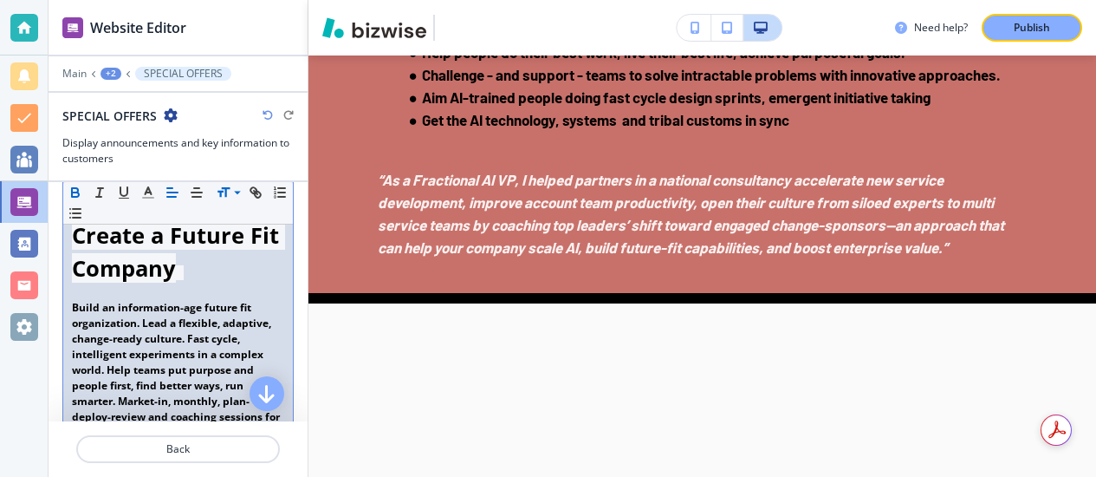
scroll to position [1573, 0]
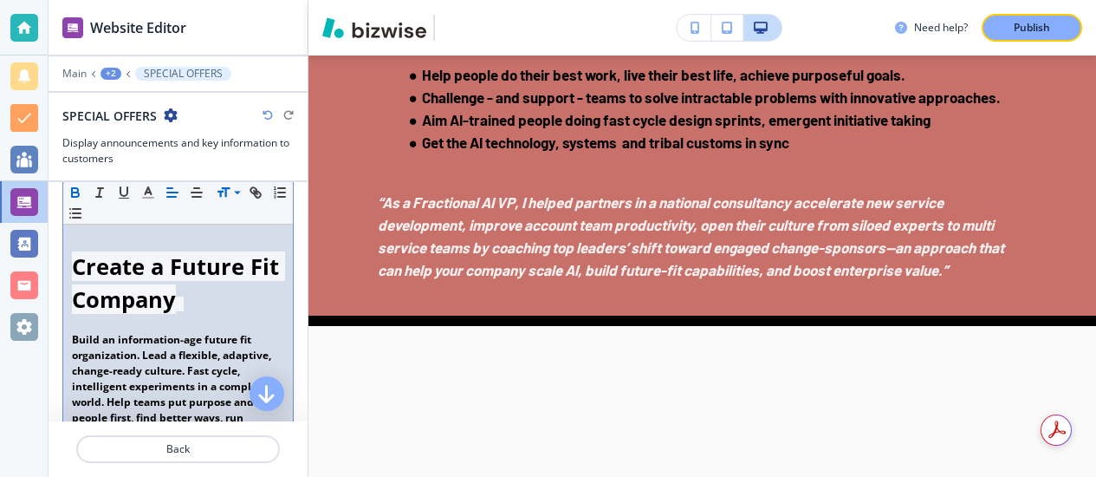
click at [173, 314] on strong "Create a Future Fit Company" at bounding box center [178, 282] width 213 height 62
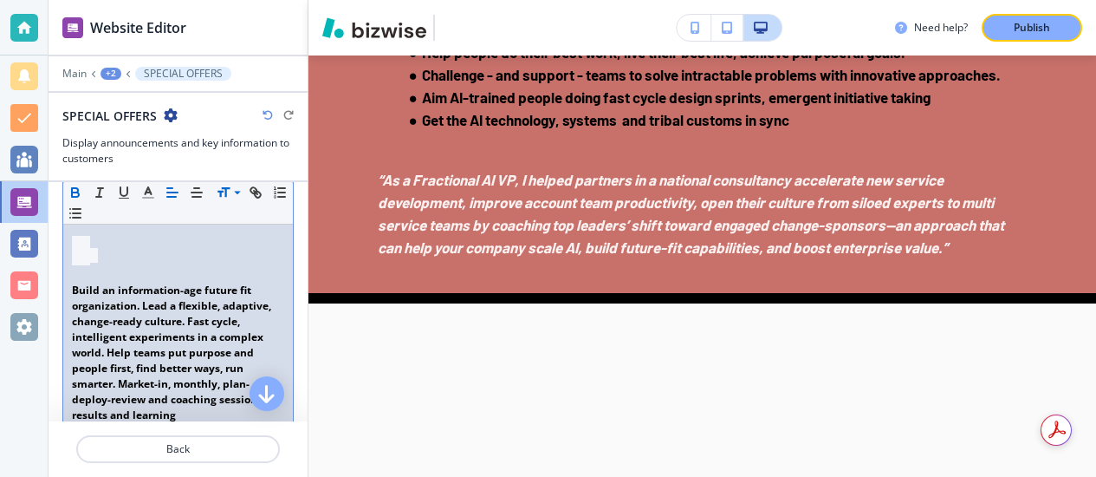
click at [173, 354] on strong "Build an information-age future fit organization. Lead a flexible, adaptive, ch…" at bounding box center [177, 353] width 211 height 140
click at [86, 265] on strong at bounding box center [81, 250] width 18 height 29
click at [161, 342] on strong "Build an information-age future fit organization. Lead a flexible, adaptive, ch…" at bounding box center [177, 353] width 211 height 140
click at [256, 188] on icon "button" at bounding box center [253, 190] width 6 height 6
click at [201, 201] on p "“We are a professional services company. Our assets are all about people. The G…" at bounding box center [178, 99] width 212 height 203
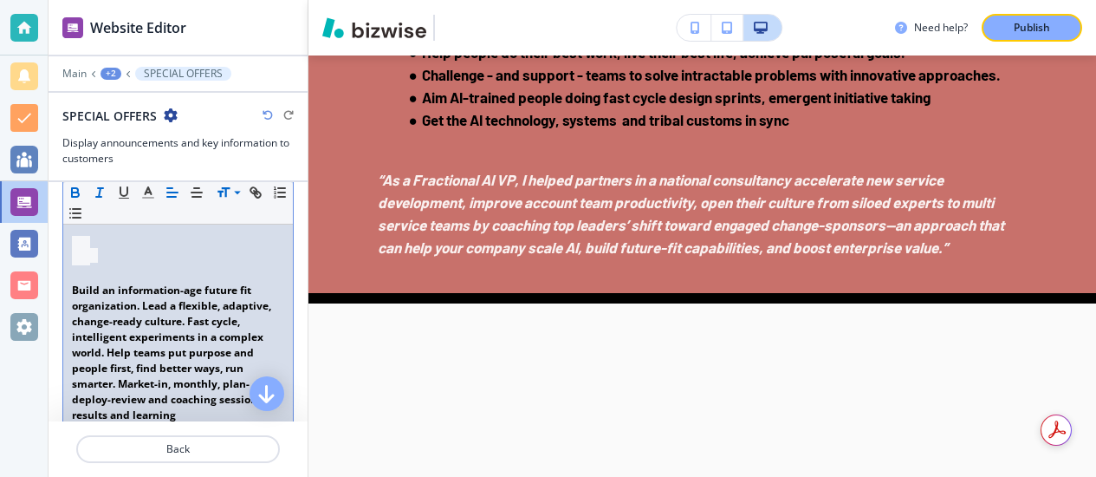
click at [113, 267] on p at bounding box center [178, 250] width 212 height 33
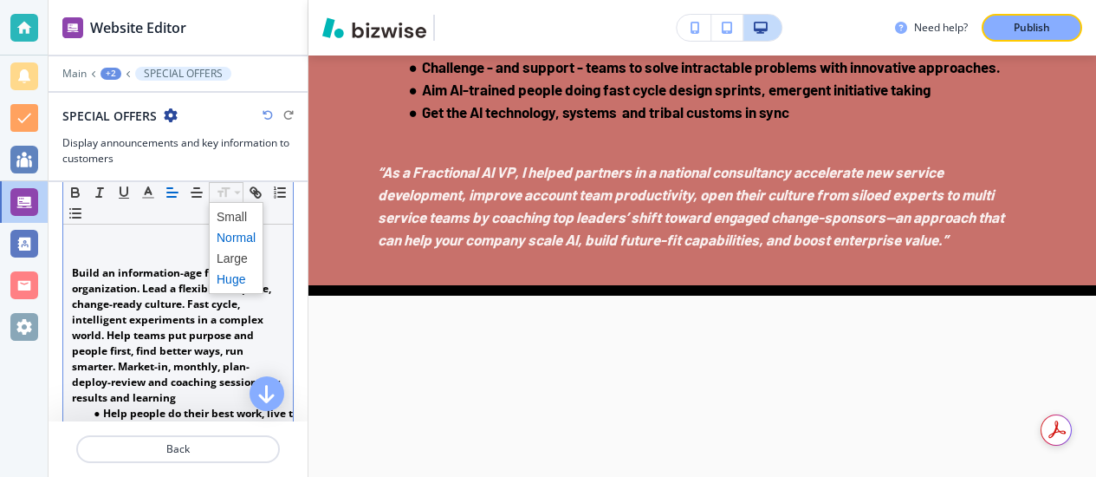
click at [234, 276] on span at bounding box center [236, 279] width 39 height 21
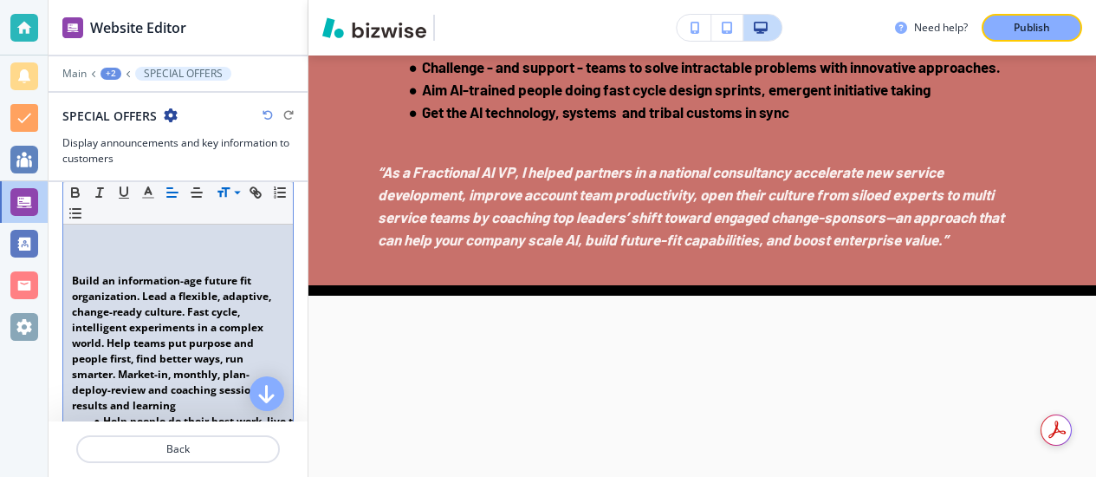
scroll to position [1589, 0]
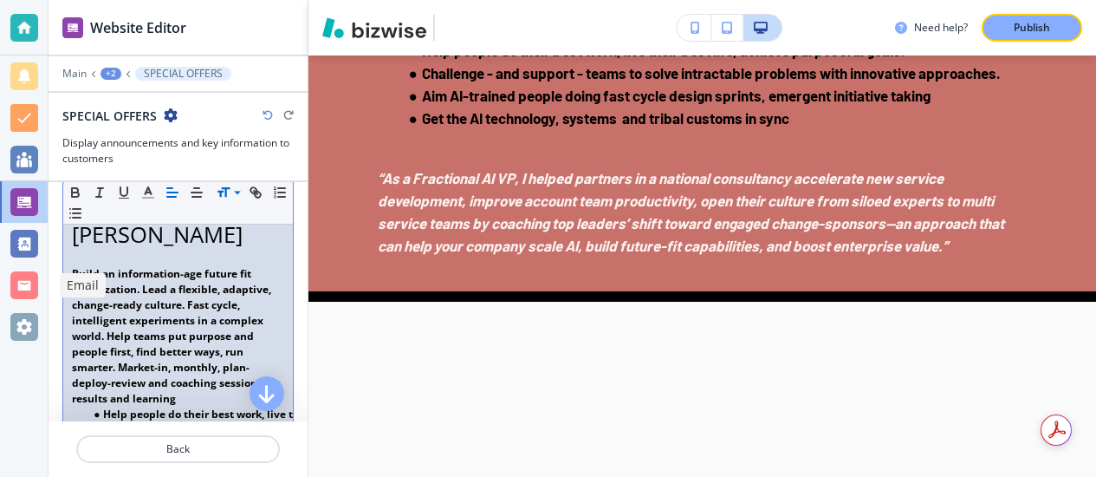
click at [12, 303] on div at bounding box center [24, 285] width 48 height 42
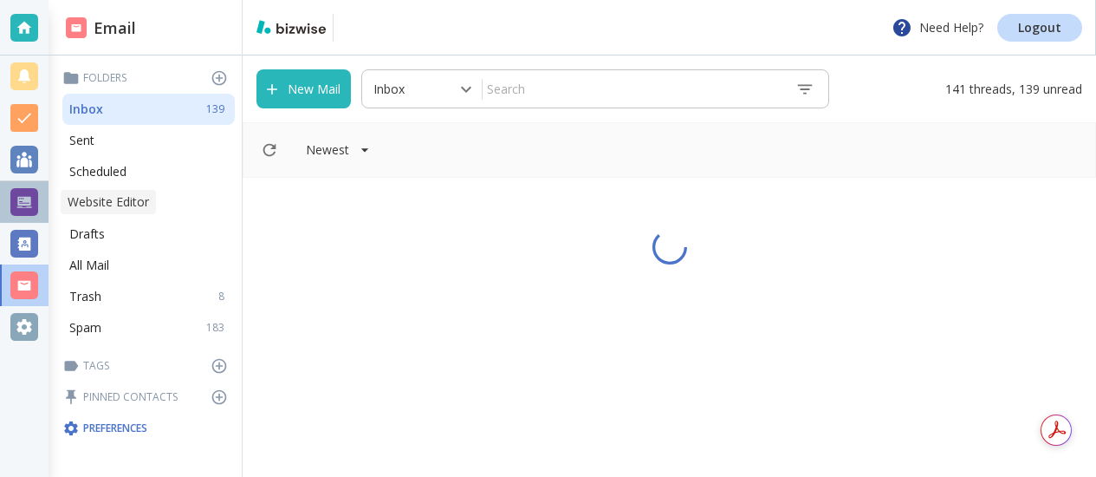
click at [23, 198] on div at bounding box center [24, 202] width 28 height 28
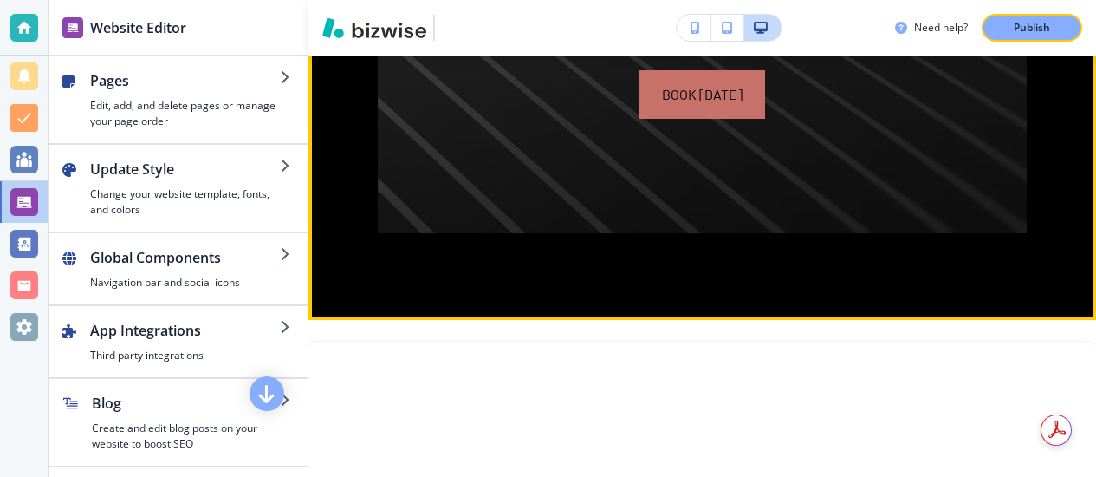
scroll to position [1948, 0]
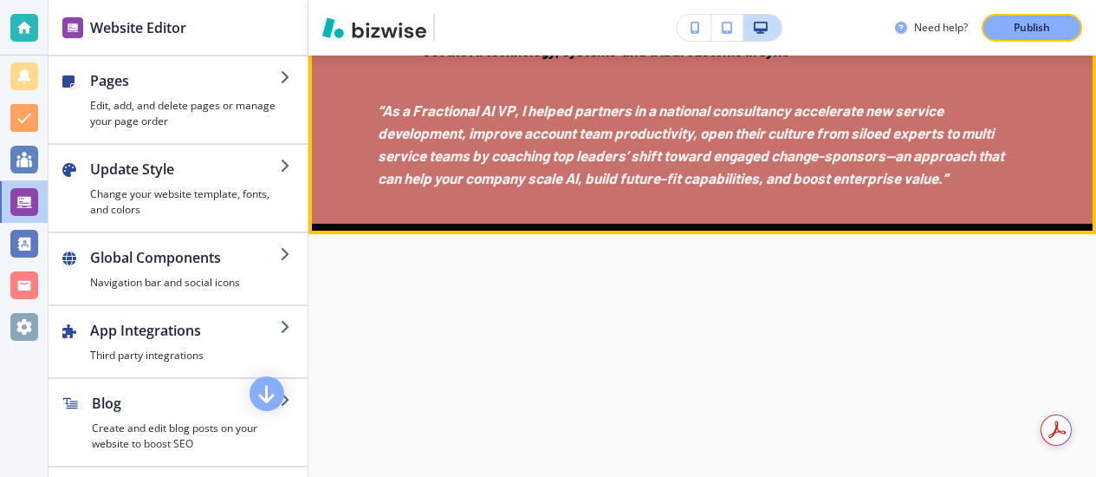
scroll to position [4038, 0]
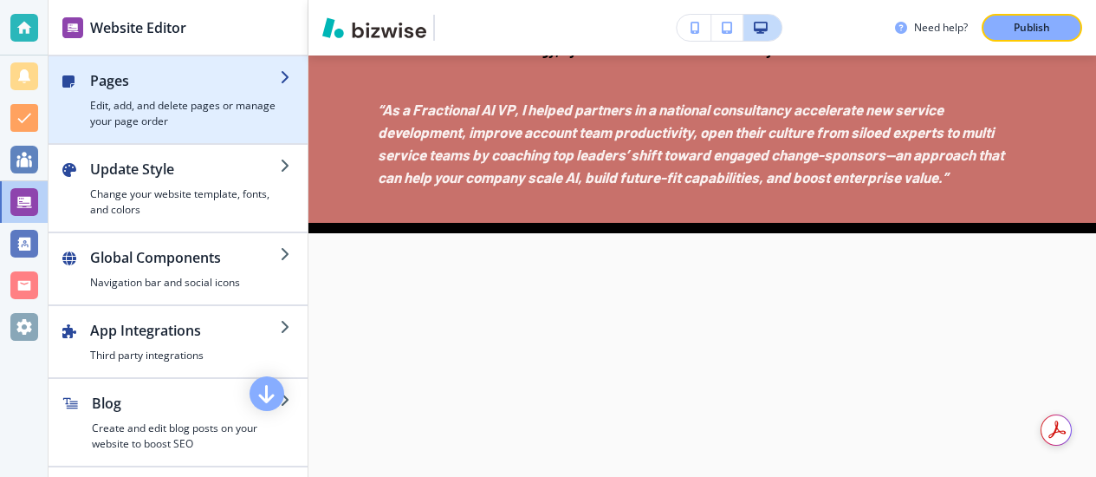
click at [128, 81] on h2 "Pages" at bounding box center [185, 80] width 190 height 21
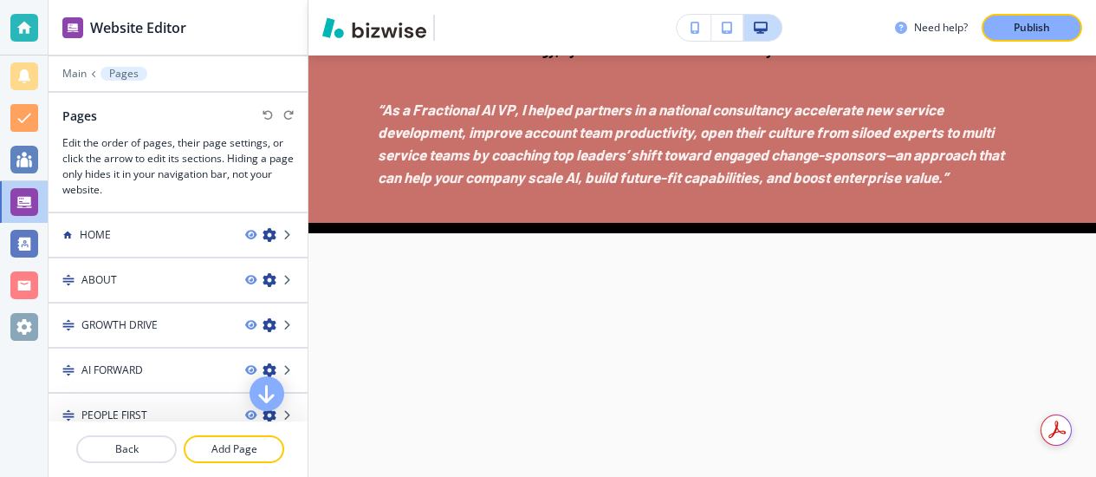
click at [288, 212] on div at bounding box center [178, 212] width 259 height 2
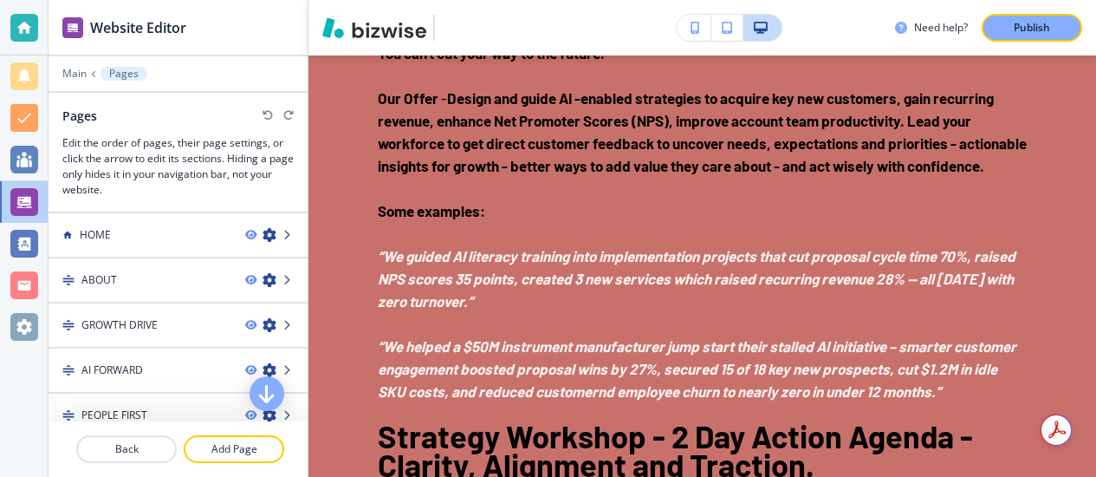
scroll to position [2870, 0]
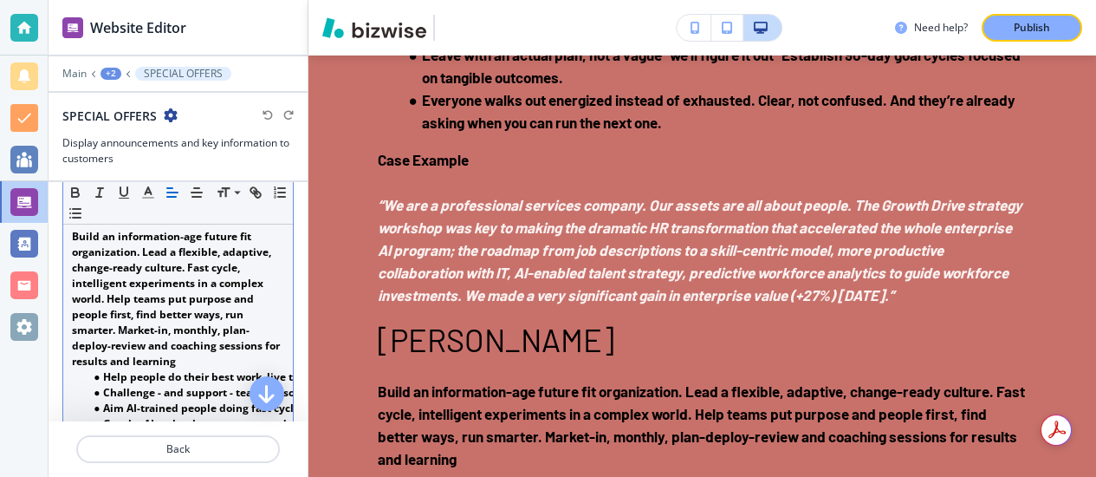
scroll to position [1374, 0]
click at [108, 197] on p at bounding box center [178, 189] width 212 height 16
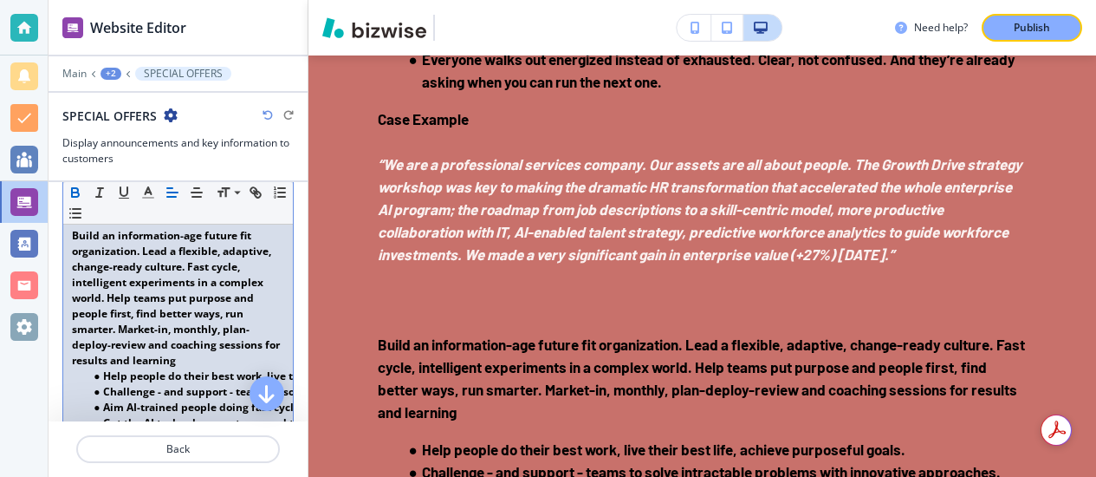
click at [77, 196] on icon "button" at bounding box center [75, 194] width 7 height 4
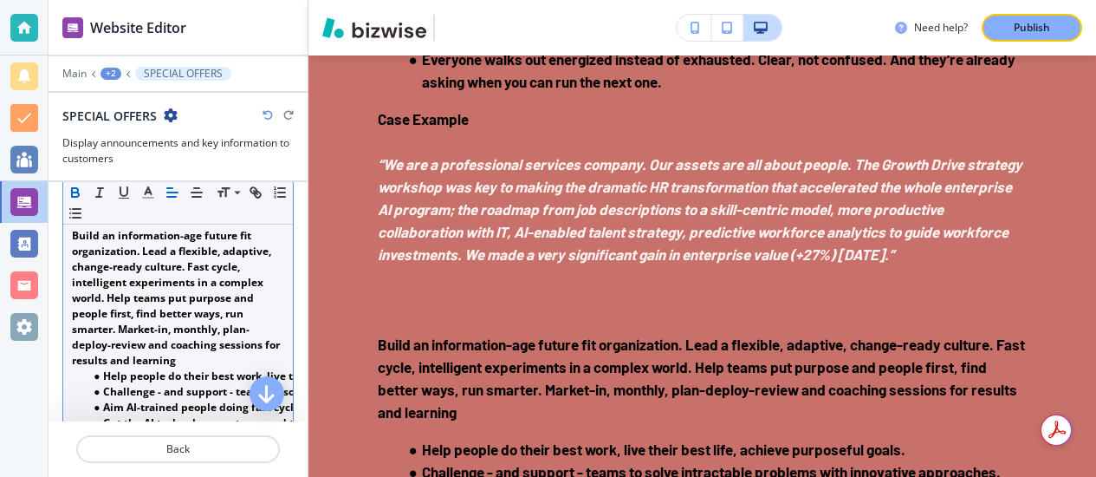
click at [77, 196] on icon "button" at bounding box center [75, 194] width 7 height 4
click at [231, 284] on span at bounding box center [236, 279] width 39 height 21
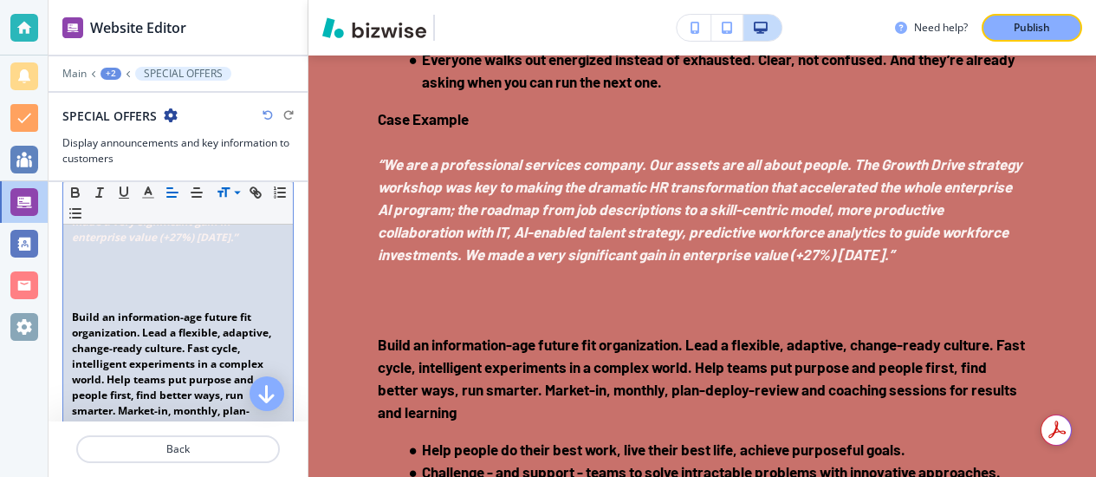
scroll to position [1328, 0]
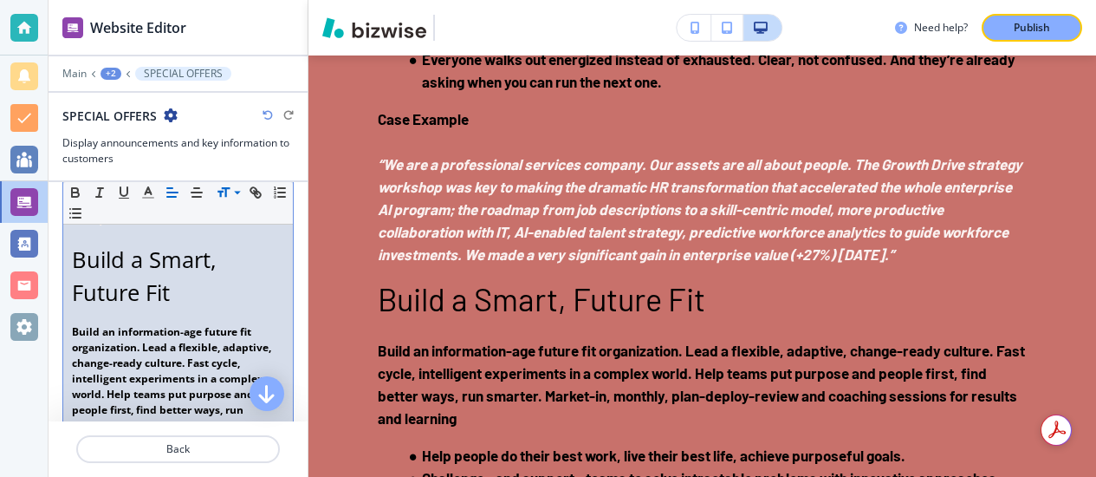
click at [181, 309] on p "Build a Smart, Future Fit" at bounding box center [178, 276] width 212 height 67
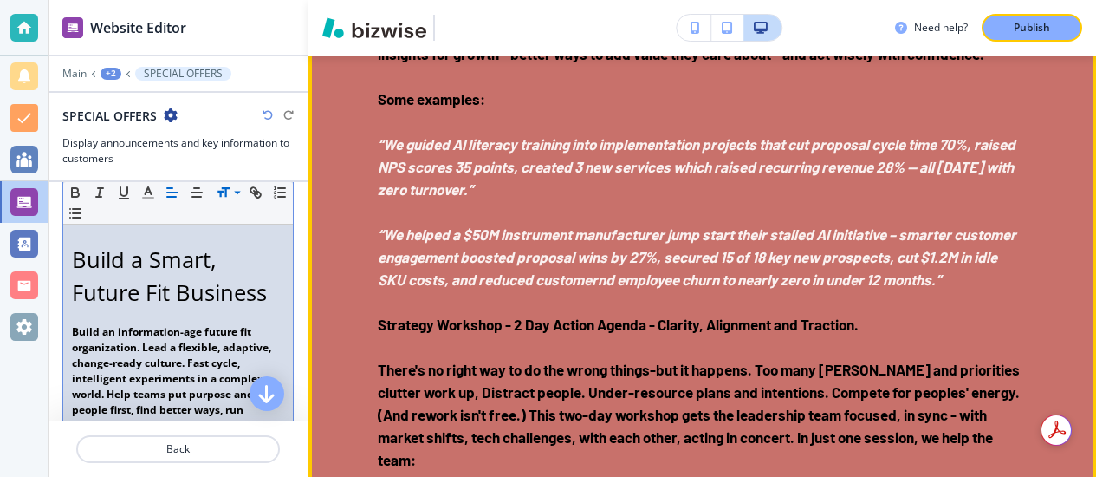
scroll to position [2990, 0]
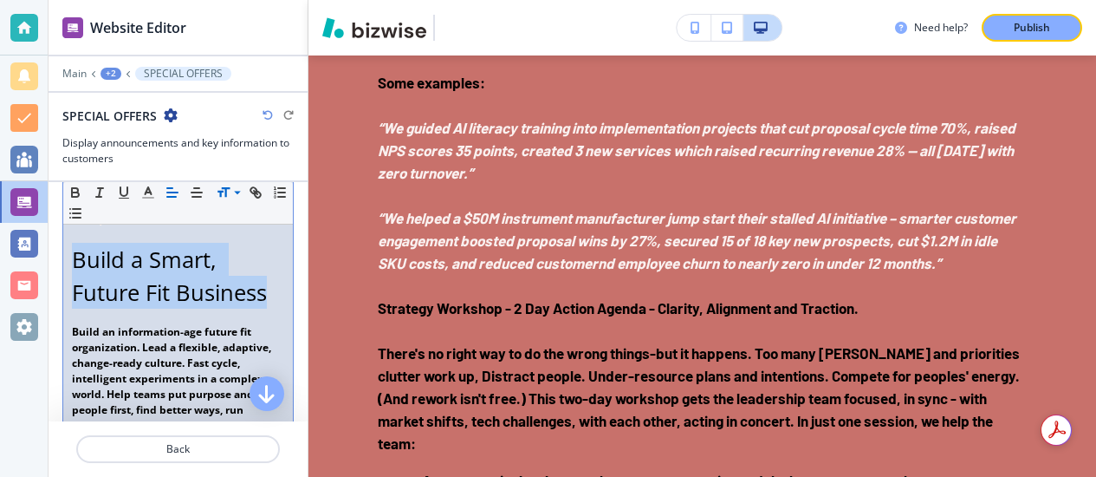
drag, startPoint x: 73, startPoint y: 348, endPoint x: 276, endPoint y: 364, distance: 203.4
click at [276, 309] on p "Build a Smart, Future Fit Business" at bounding box center [178, 276] width 212 height 67
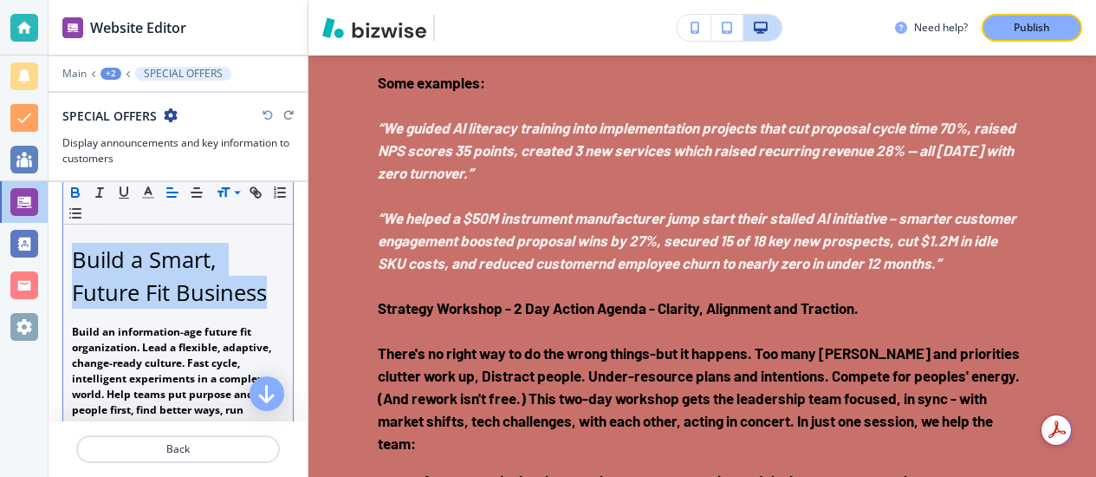
click at [65, 189] on button "button" at bounding box center [75, 192] width 24 height 21
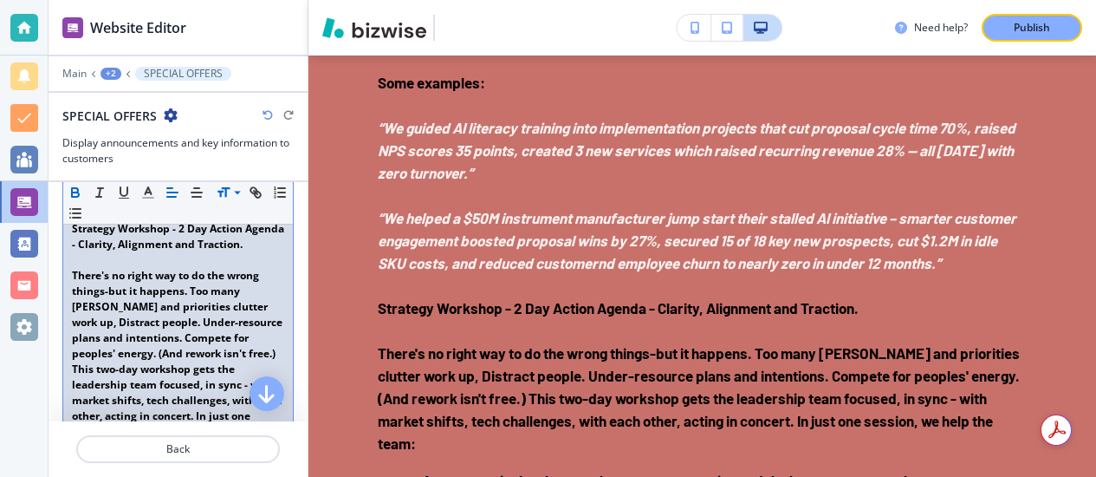
scroll to position [816, 0]
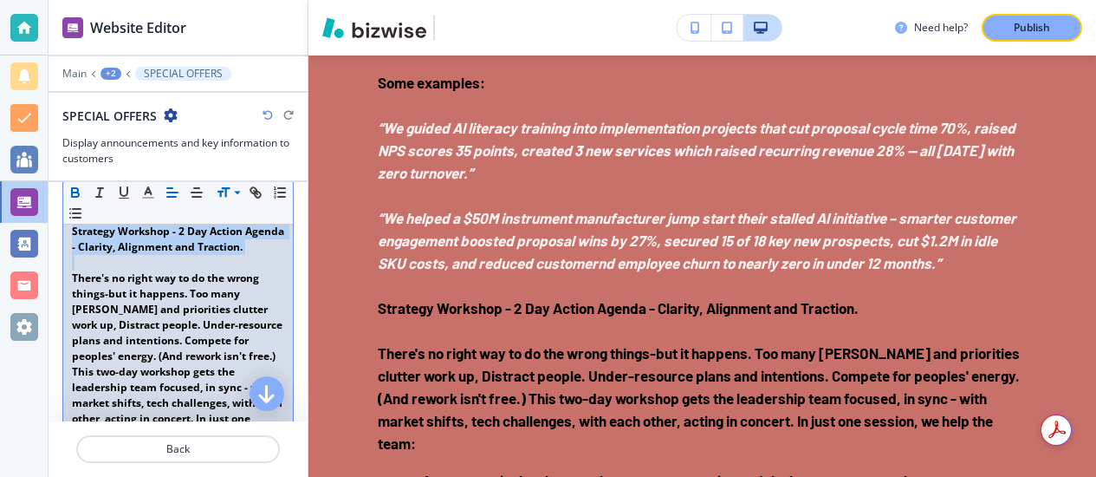
drag, startPoint x: 74, startPoint y: 277, endPoint x: 159, endPoint y: 326, distance: 98.6
click at [159, 326] on div "Grow : Customer Acquisition & Retention You can't cut your way to the future. ﻿…" at bounding box center [178, 469] width 230 height 1568
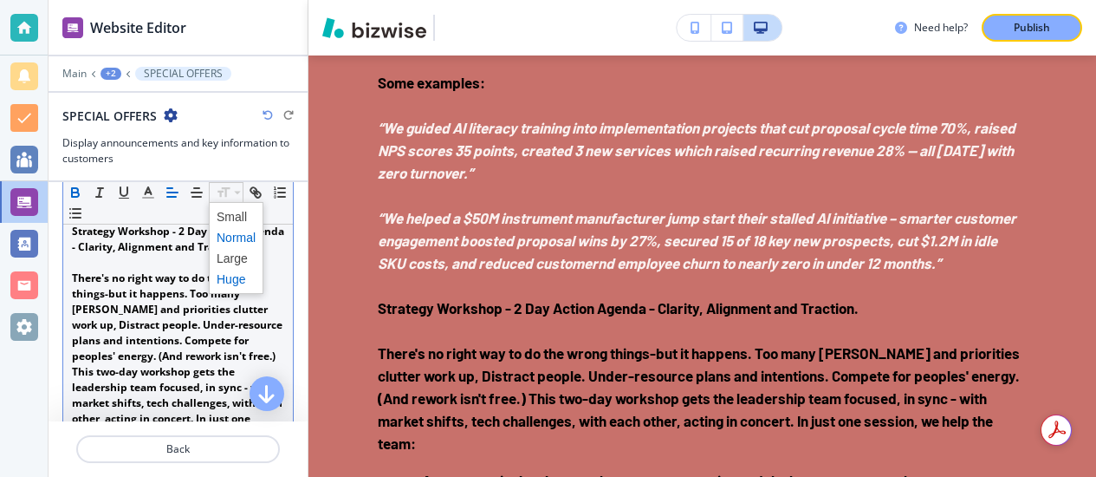
click at [241, 276] on span at bounding box center [236, 279] width 39 height 21
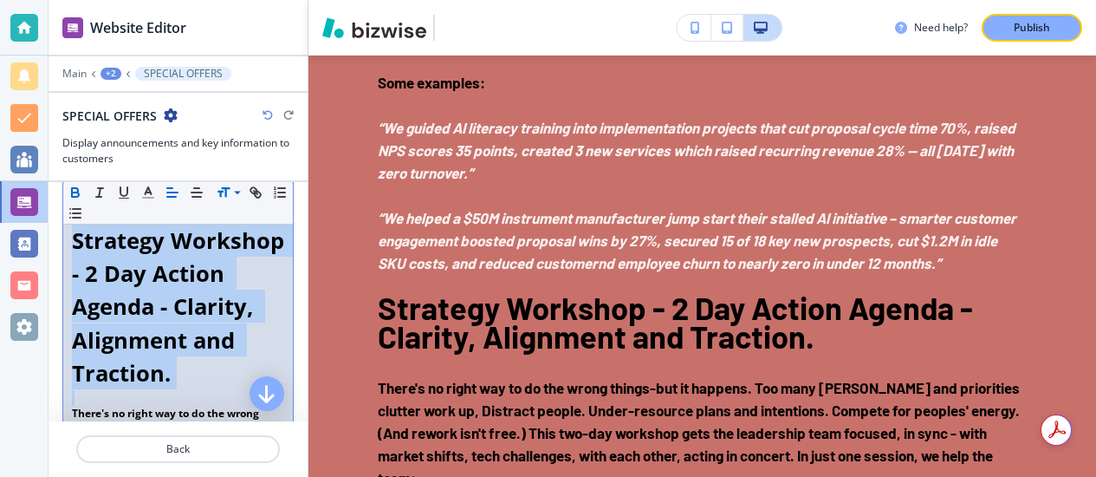
scroll to position [215, 0]
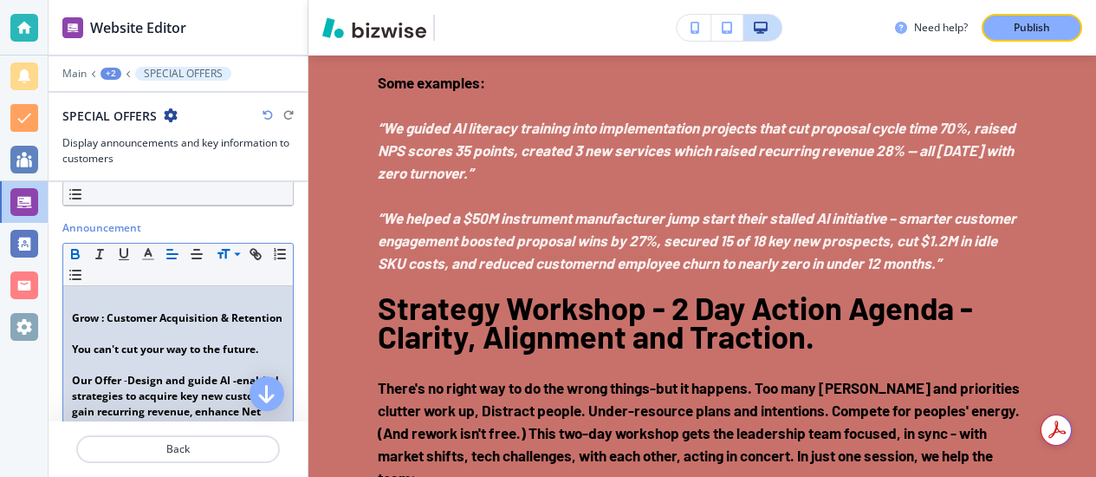
drag, startPoint x: 75, startPoint y: 320, endPoint x: 142, endPoint y: 330, distance: 68.4
click at [142, 326] on p "Grow : Customer Acquisition & Retention" at bounding box center [178, 318] width 212 height 16
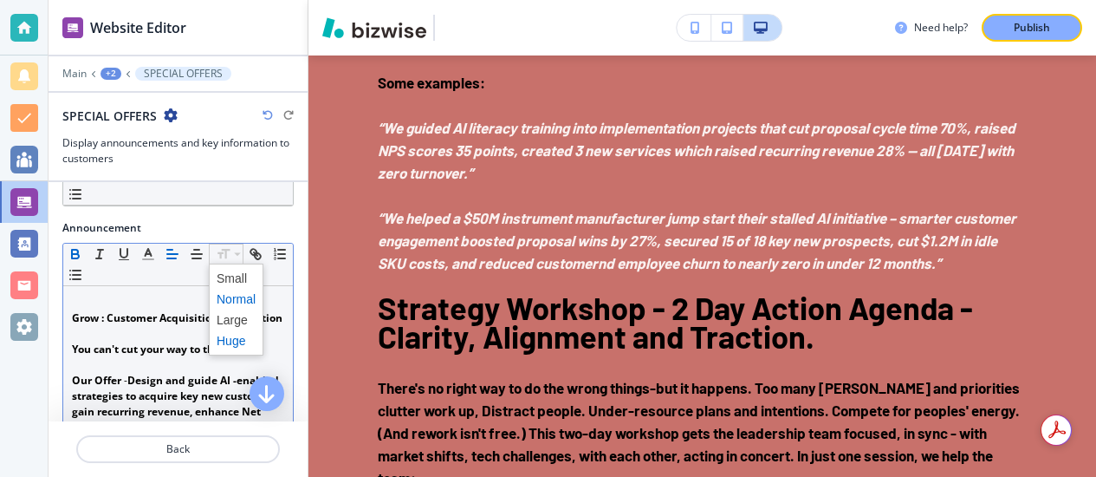
click at [239, 338] on span at bounding box center [236, 340] width 39 height 21
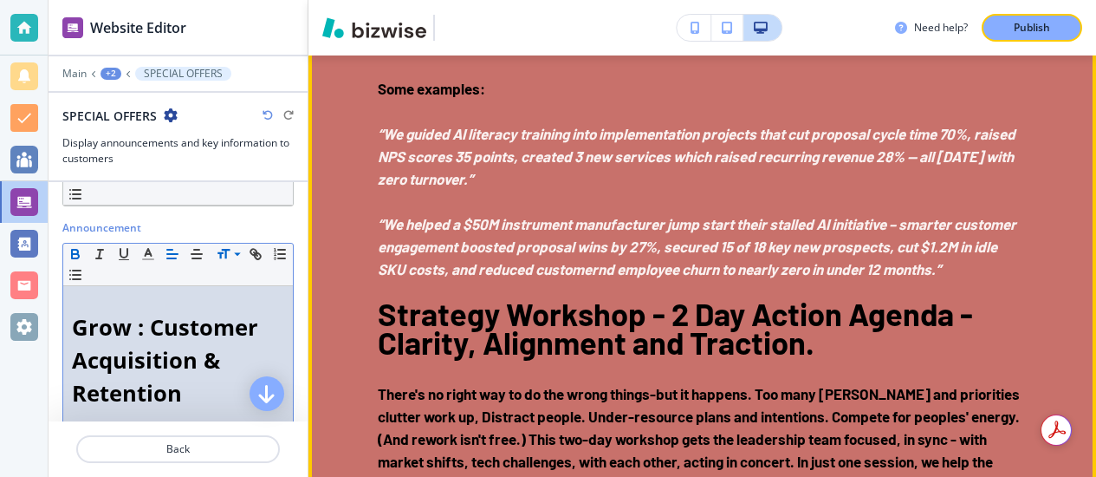
click at [620, 77] on p at bounding box center [702, 66] width 649 height 23
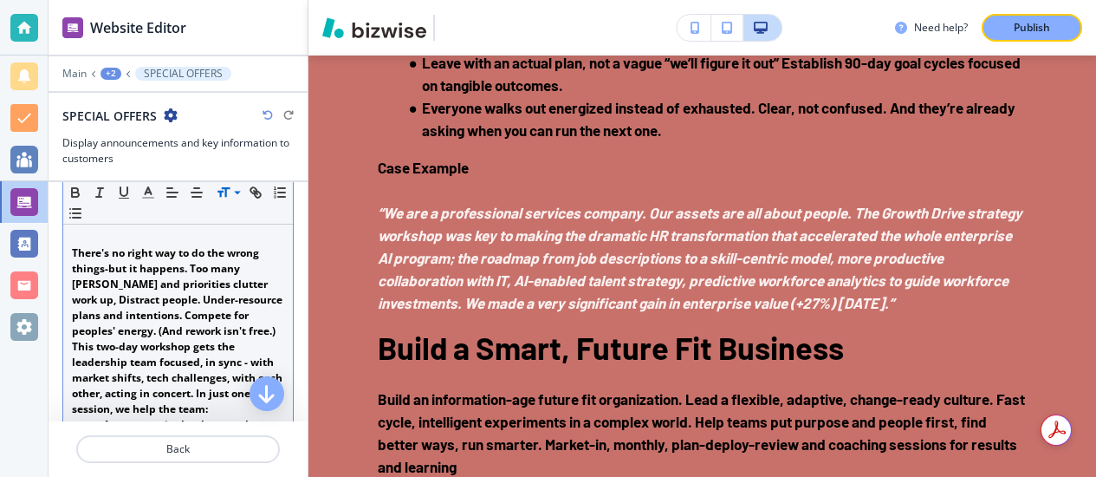
scroll to position [1064, 0]
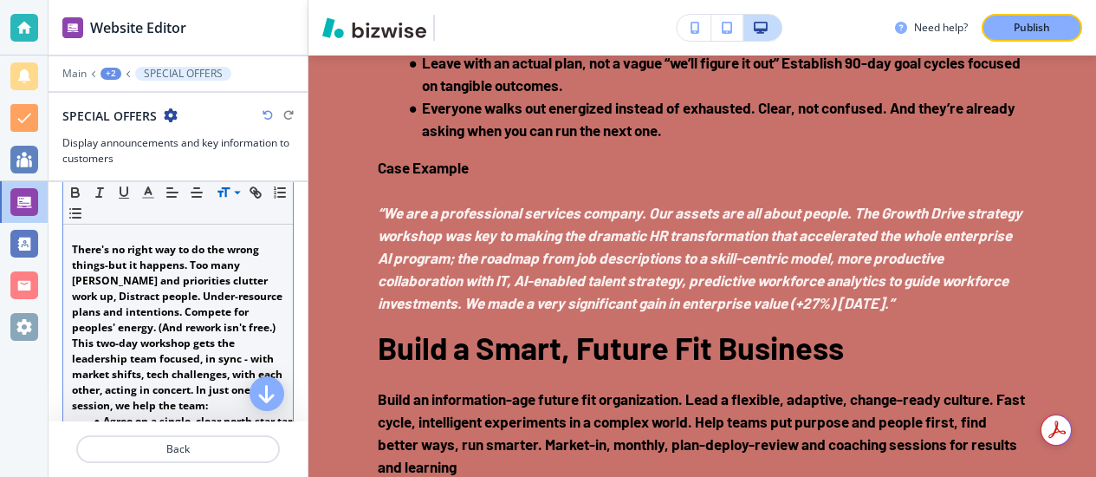
click at [263, 295] on strong "There's no right way to do the wrong things-but it happens. Too many [PERSON_NA…" at bounding box center [178, 327] width 213 height 171
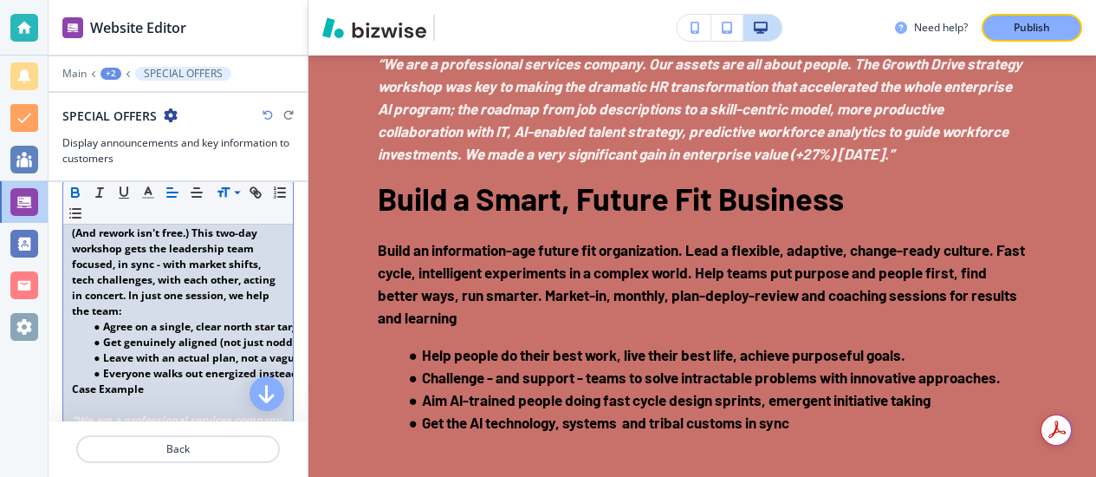
scroll to position [1166, 0]
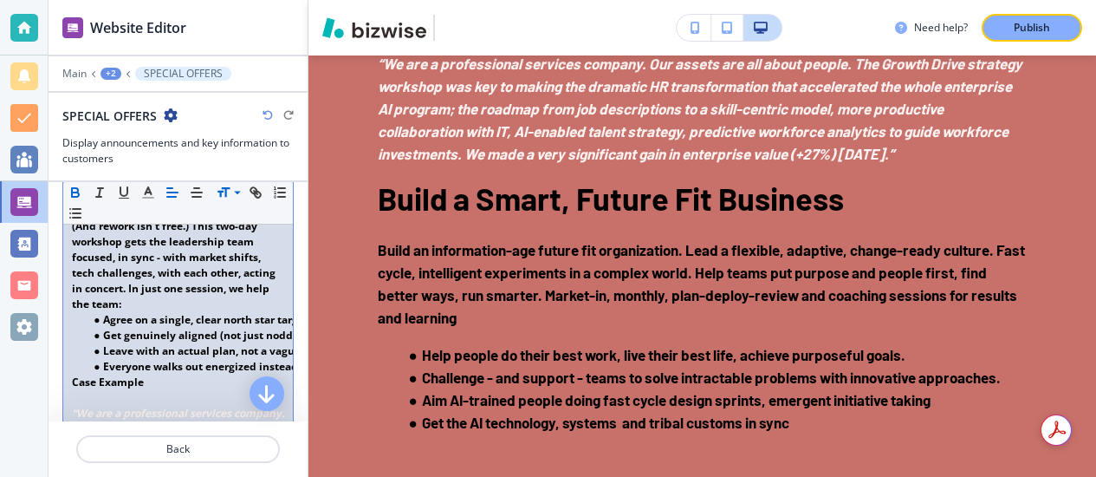
click at [177, 311] on strong "There's no right way to do the wrong things-but it happens. Too many goals and …" at bounding box center [178, 225] width 212 height 171
click at [179, 327] on strong "Agree on a single, clear north star target, metrics and the key moves to get th…" at bounding box center [309, 319] width 412 height 15
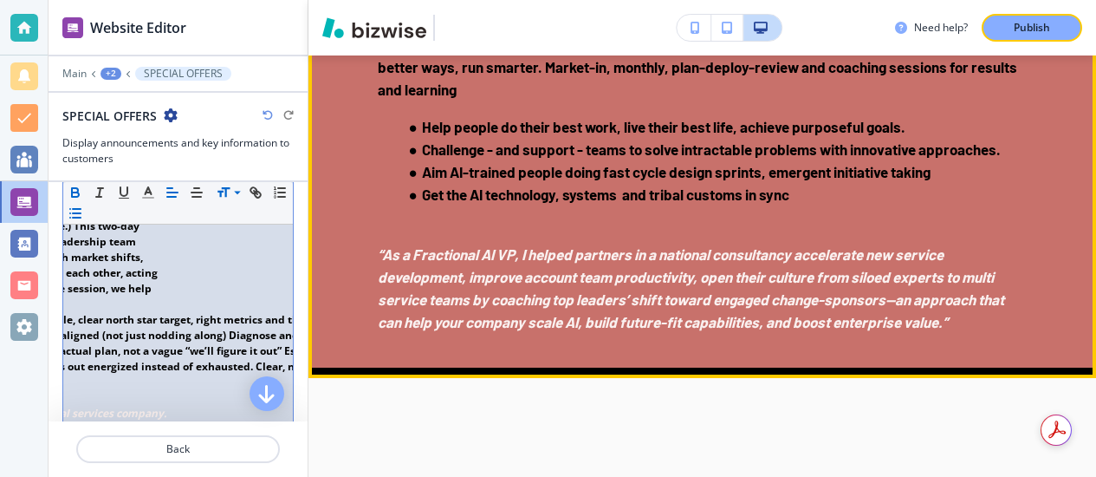
scroll to position [3873, 0]
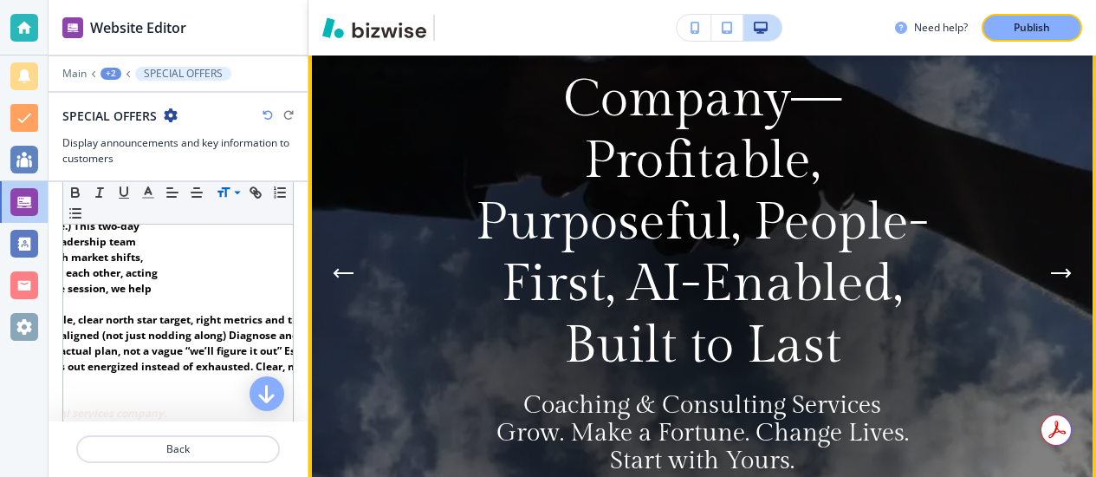
scroll to position [237, 0]
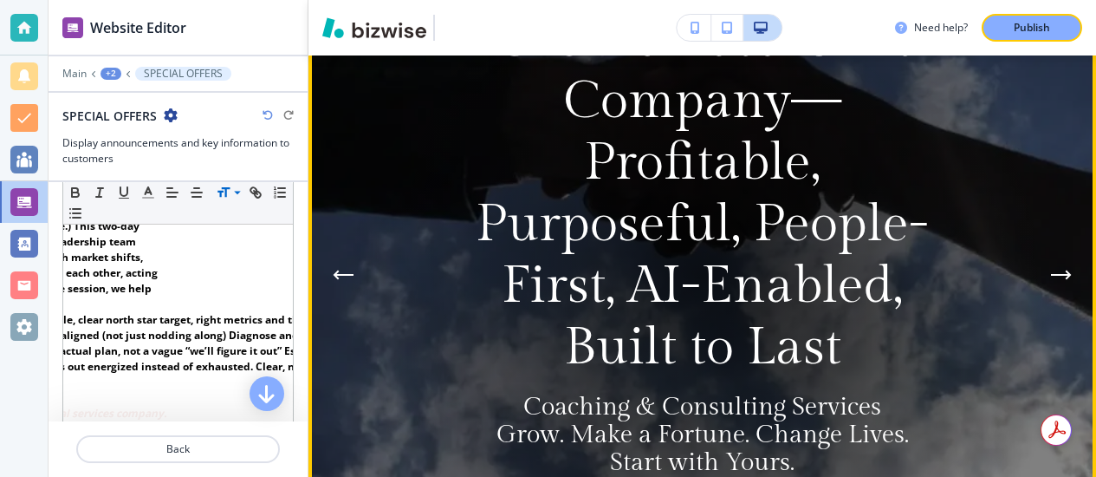
click at [975, 114] on div at bounding box center [703, 274] width 711 height 711
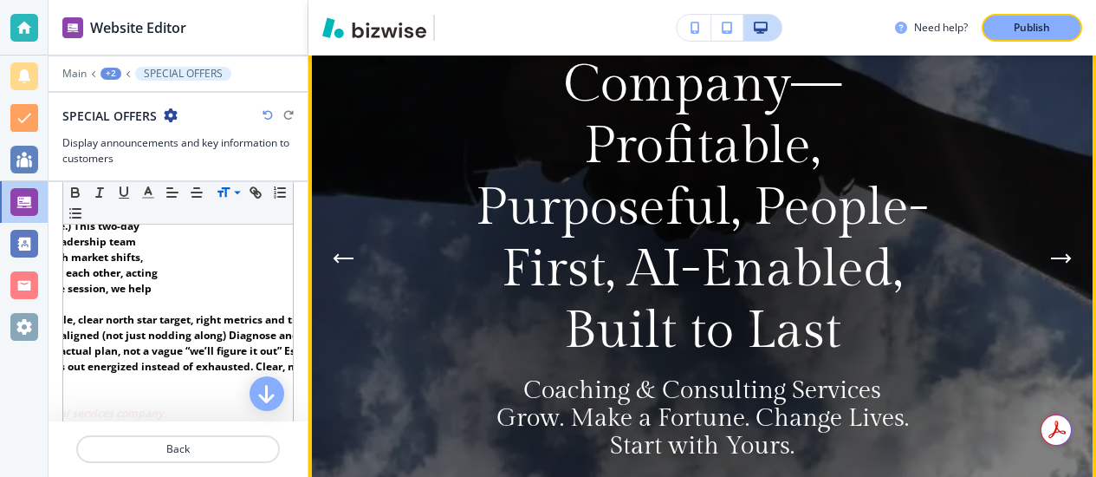
scroll to position [264, 0]
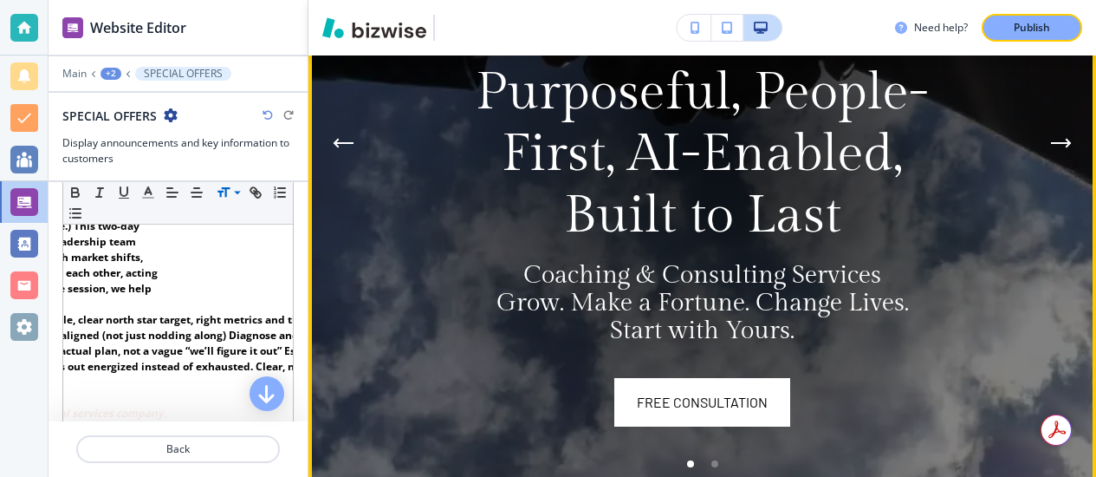
click at [975, 114] on div at bounding box center [703, 143] width 711 height 711
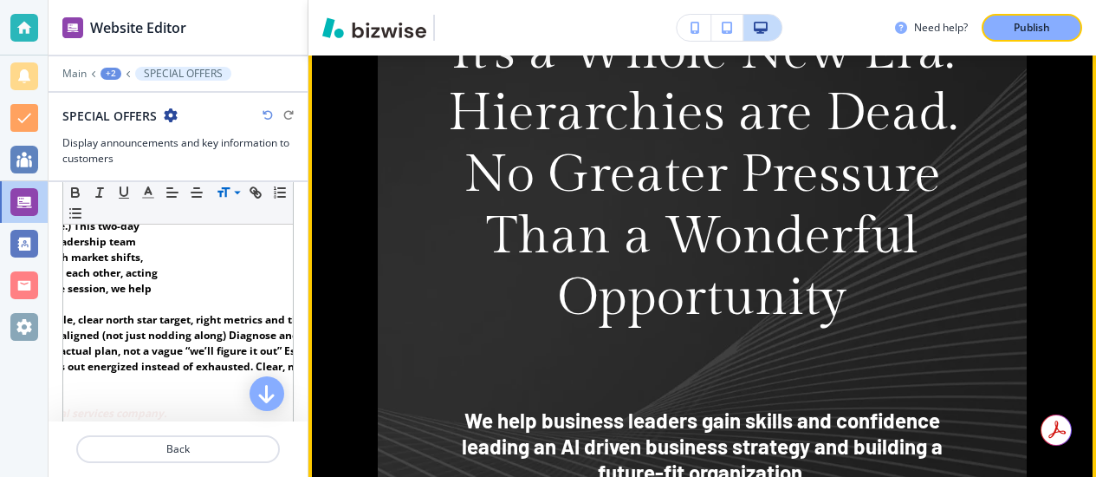
scroll to position [1255, 0]
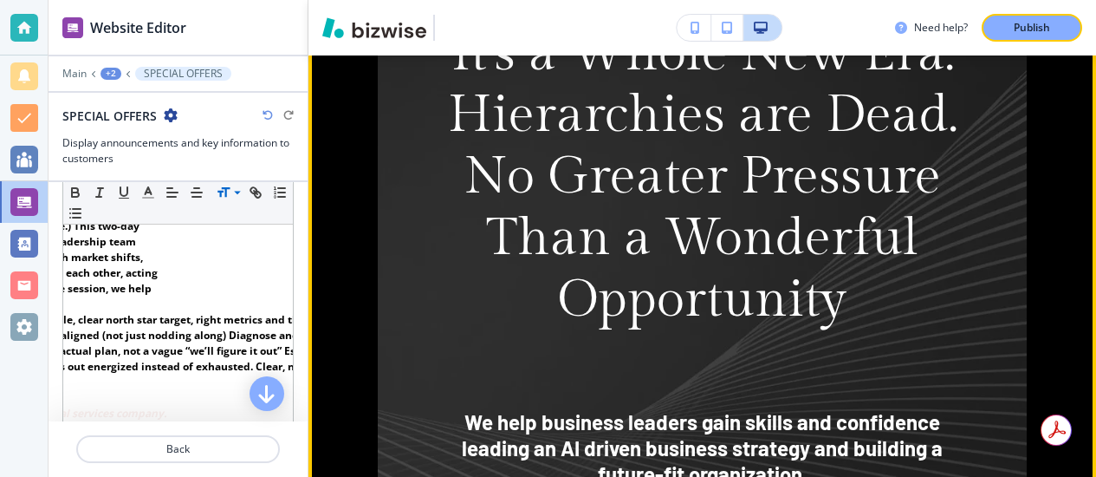
click at [358, 186] on div "It's a Whole New Era. Hierarchies are Dead. No Greater Pressure Than a Wonderfu…" at bounding box center [703, 414] width 788 height 1182
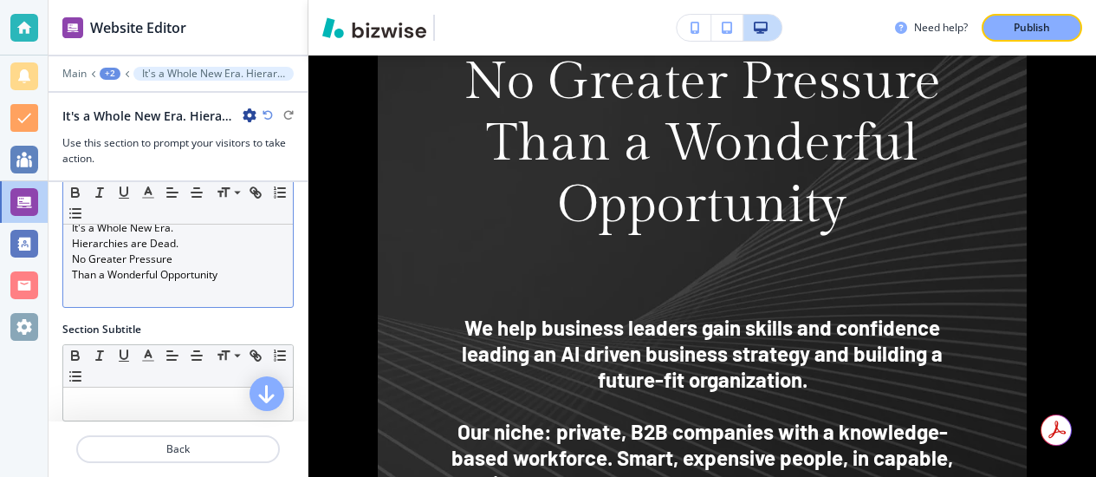
scroll to position [45, 0]
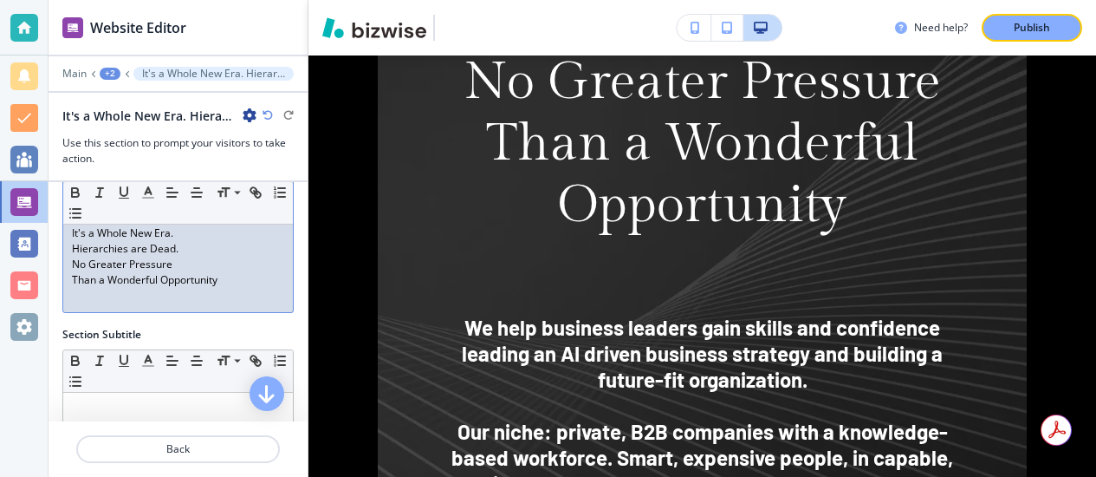
click at [191, 250] on p "Hierarchies are Dead." at bounding box center [178, 249] width 212 height 16
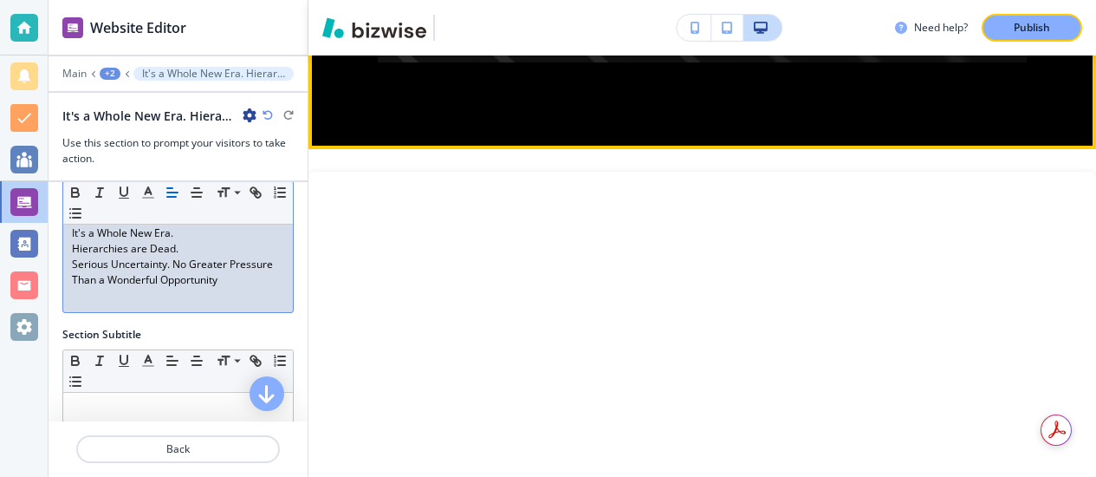
scroll to position [2174, 0]
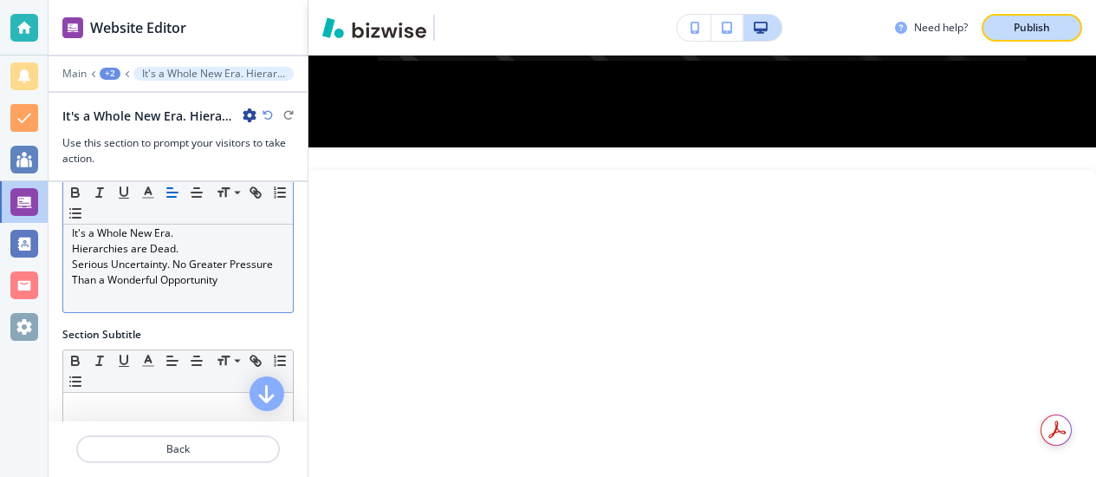
click at [1025, 23] on p "Publish" at bounding box center [1032, 28] width 36 height 16
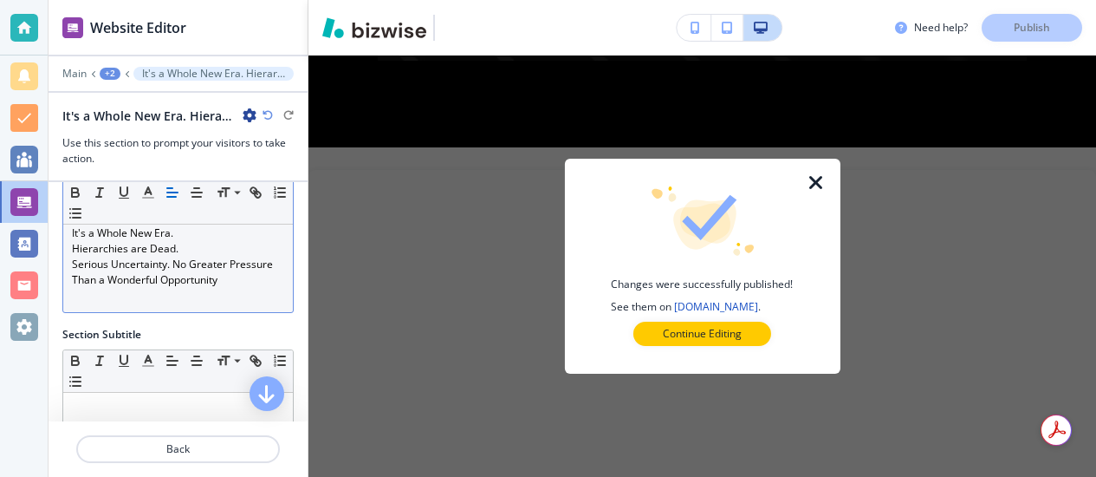
click at [816, 178] on icon "button" at bounding box center [816, 182] width 21 height 21
